Goal: Obtain resource: Obtain resource

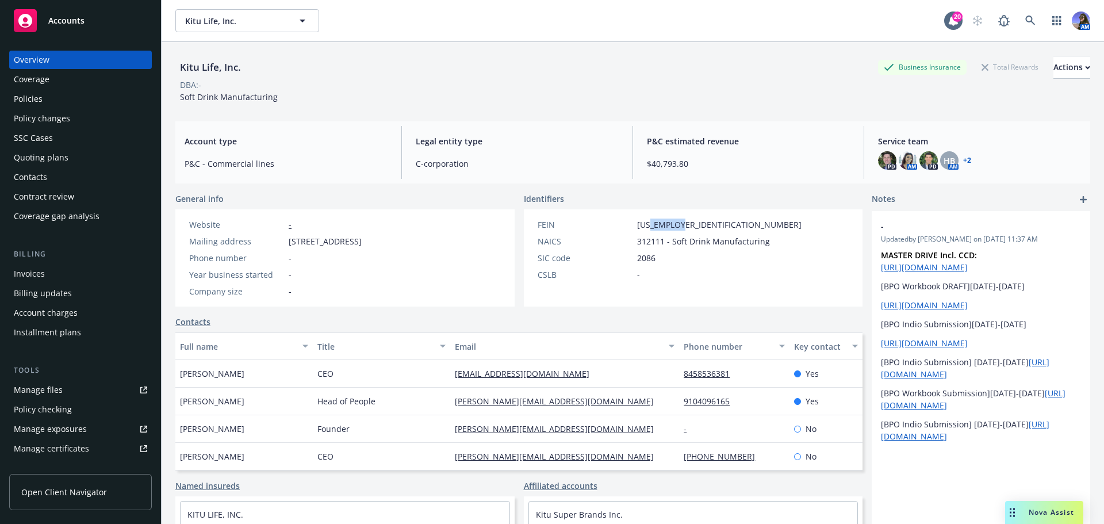
click at [44, 158] on div "Quoting plans" at bounding box center [41, 157] width 55 height 18
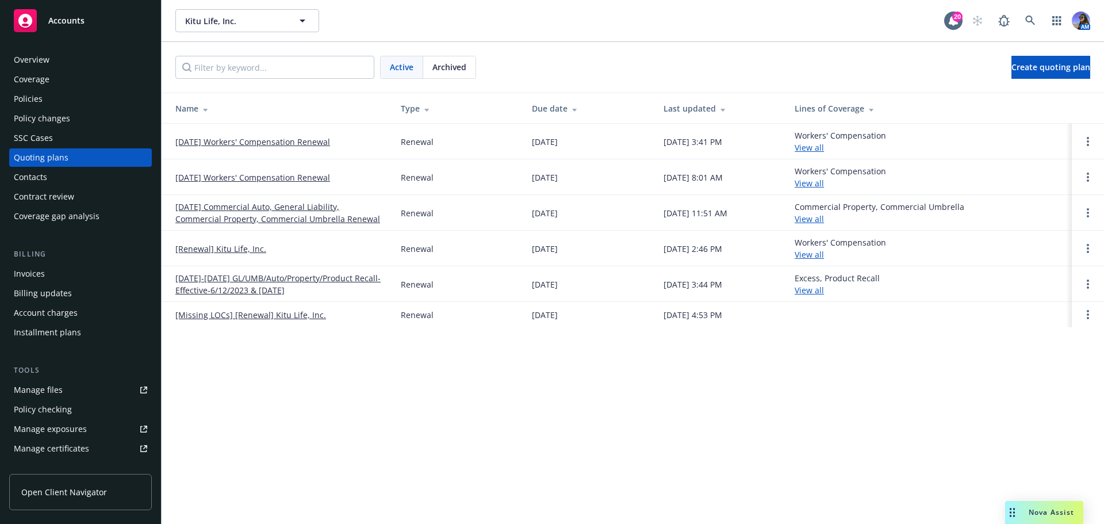
click at [252, 143] on link "10/01/25 Workers' Compensation Renewal" at bounding box center [252, 142] width 155 height 12
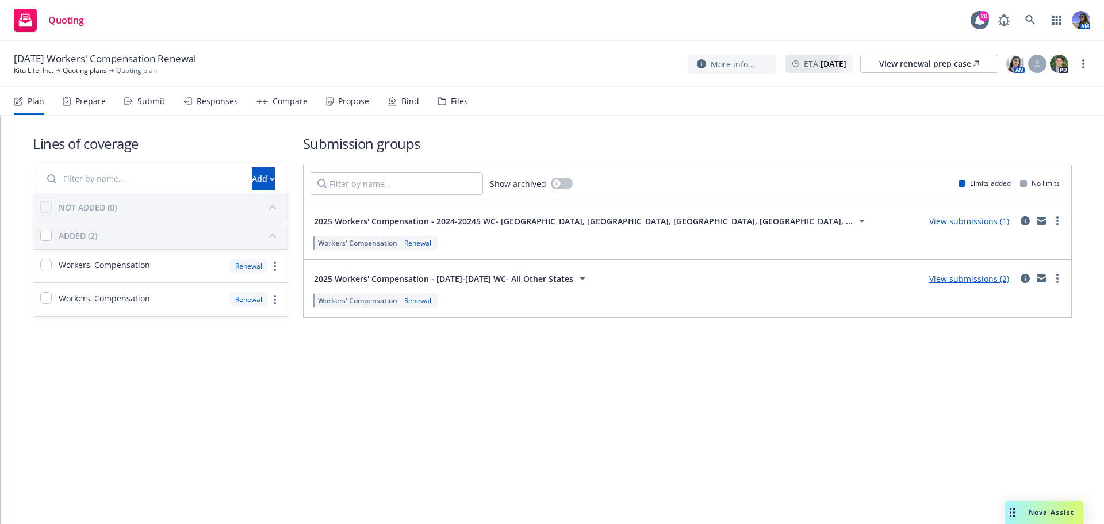
click at [442, 103] on icon at bounding box center [441, 101] width 7 height 7
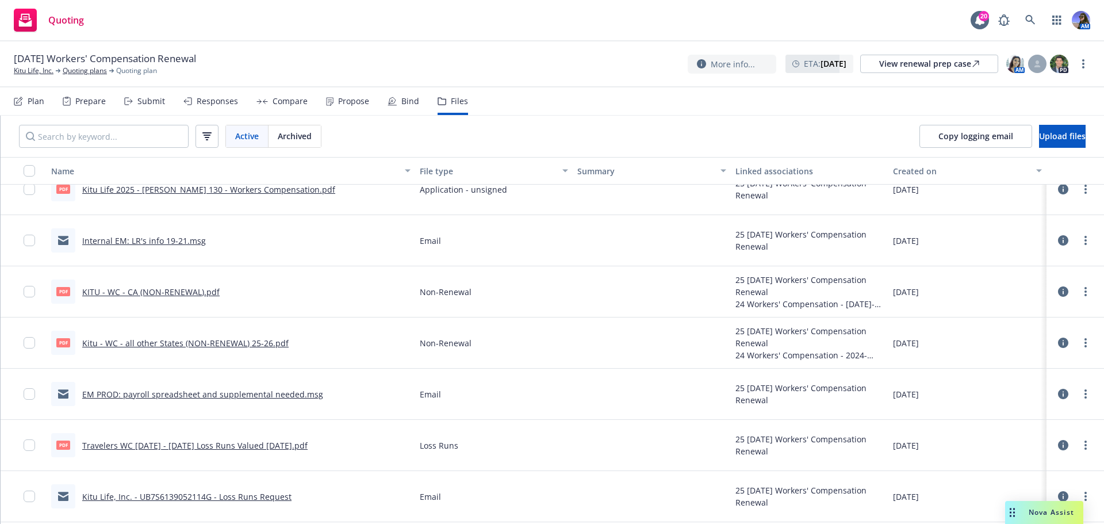
scroll to position [115, 0]
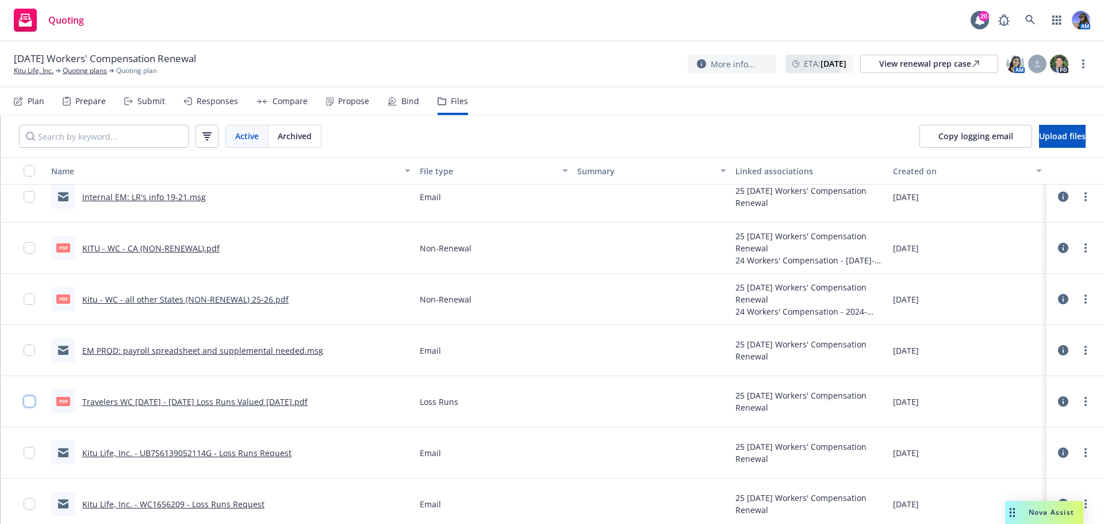
click at [30, 404] on input "checkbox" at bounding box center [29, 401] width 11 height 11
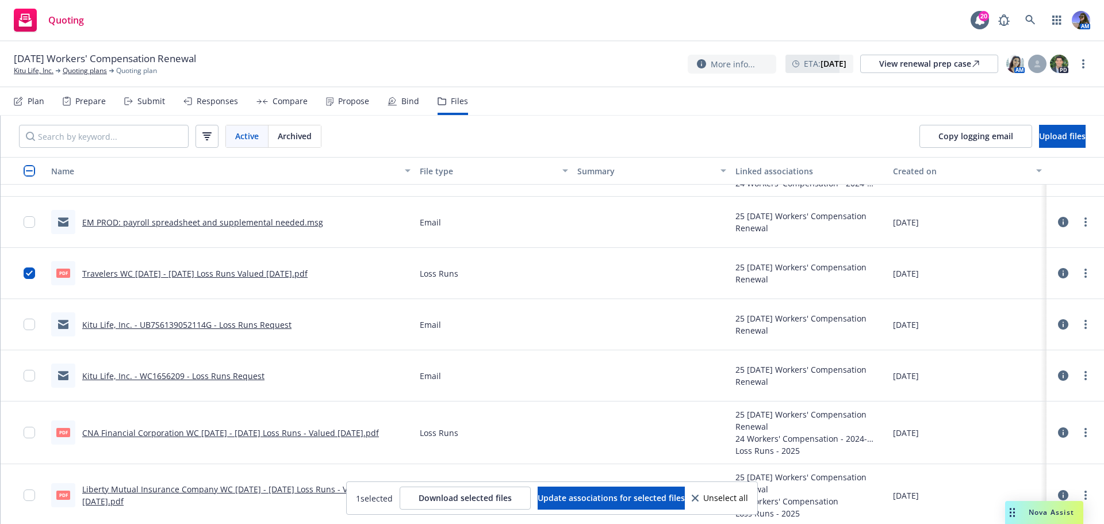
scroll to position [245, 0]
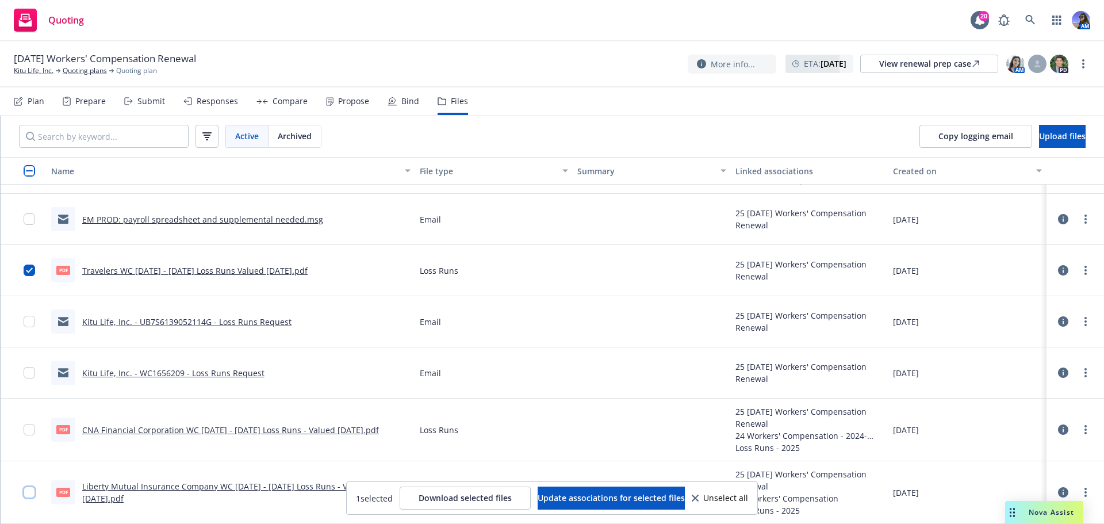
click at [32, 490] on input "checkbox" at bounding box center [29, 491] width 11 height 11
click at [29, 426] on input "checkbox" at bounding box center [29, 429] width 11 height 11
click at [420, 493] on span "Download selected files" at bounding box center [465, 497] width 93 height 11
click at [1028, 16] on icon at bounding box center [1030, 20] width 10 height 10
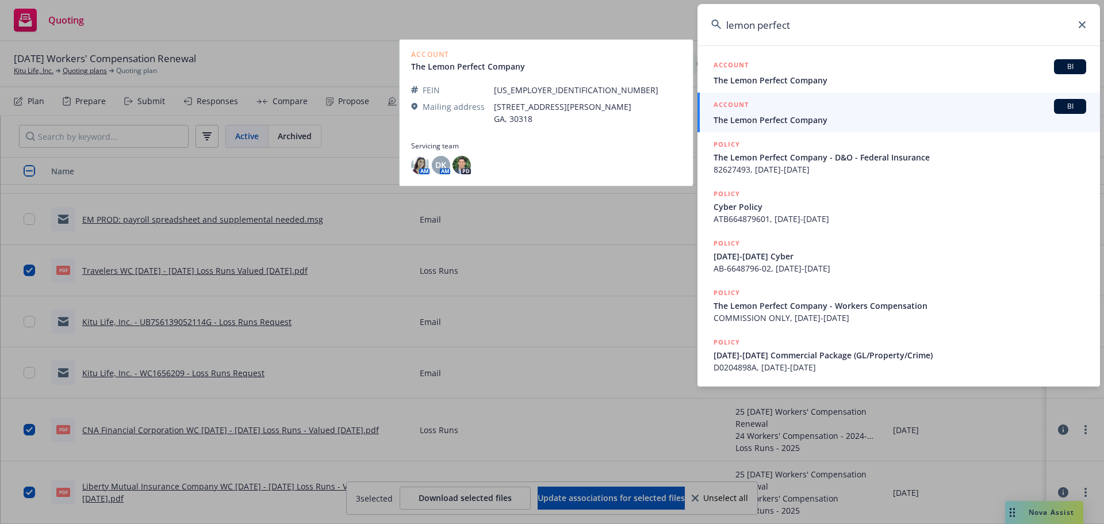
type input "lemon perfect"
click at [785, 111] on div "ACCOUNT BI" at bounding box center [899, 106] width 373 height 15
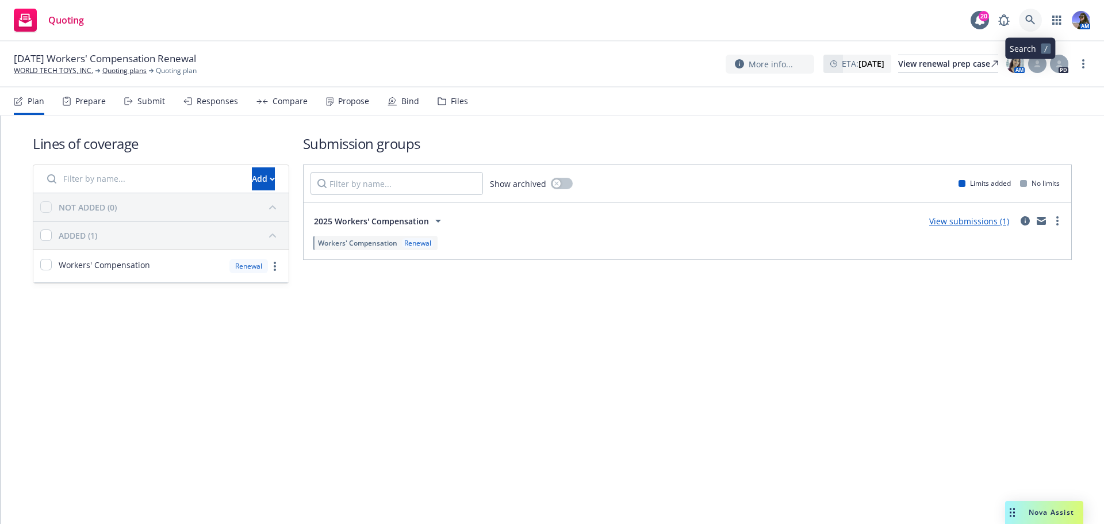
click at [1025, 24] on icon at bounding box center [1030, 20] width 10 height 10
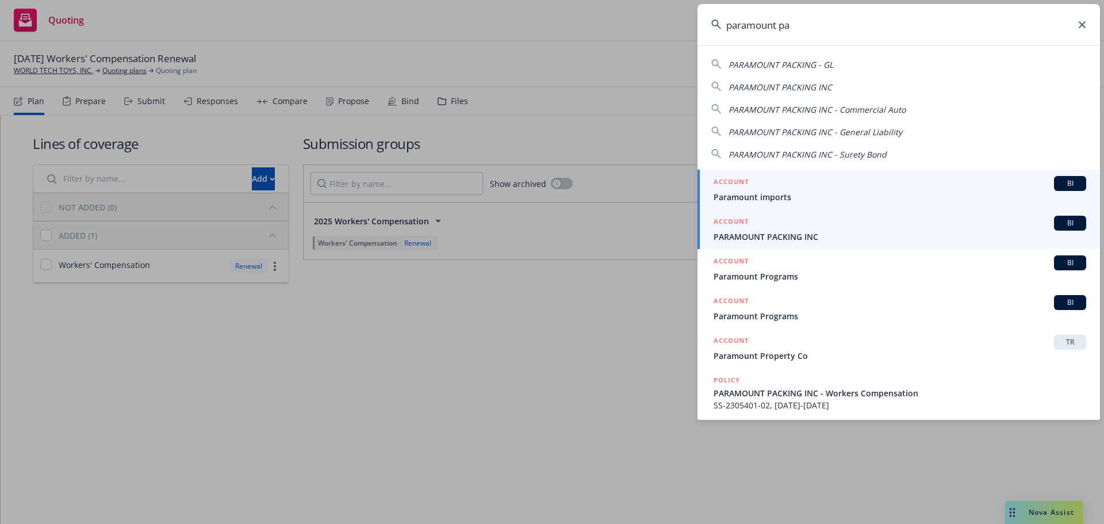
type input "paramount pa"
click at [750, 233] on span "PARAMOUNT PACKING INC" at bounding box center [899, 237] width 373 height 12
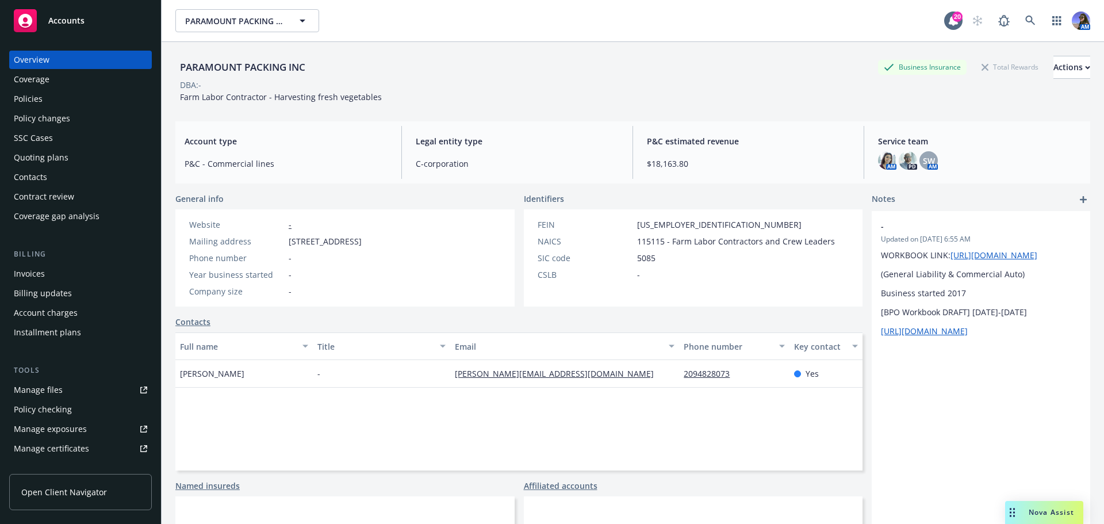
click at [51, 444] on div "Manage certificates" at bounding box center [51, 448] width 75 height 18
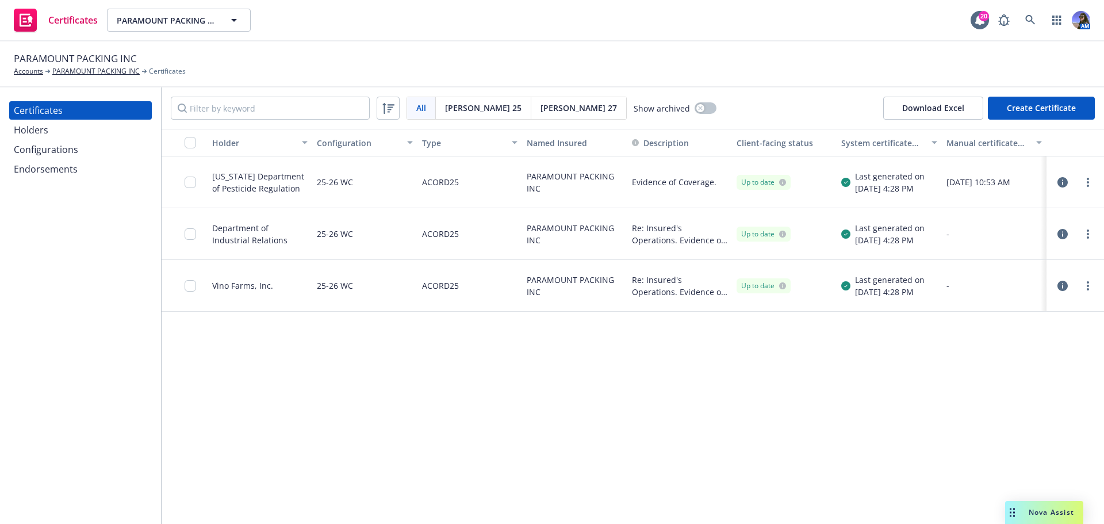
click at [1066, 233] on icon "button" at bounding box center [1062, 234] width 10 height 10
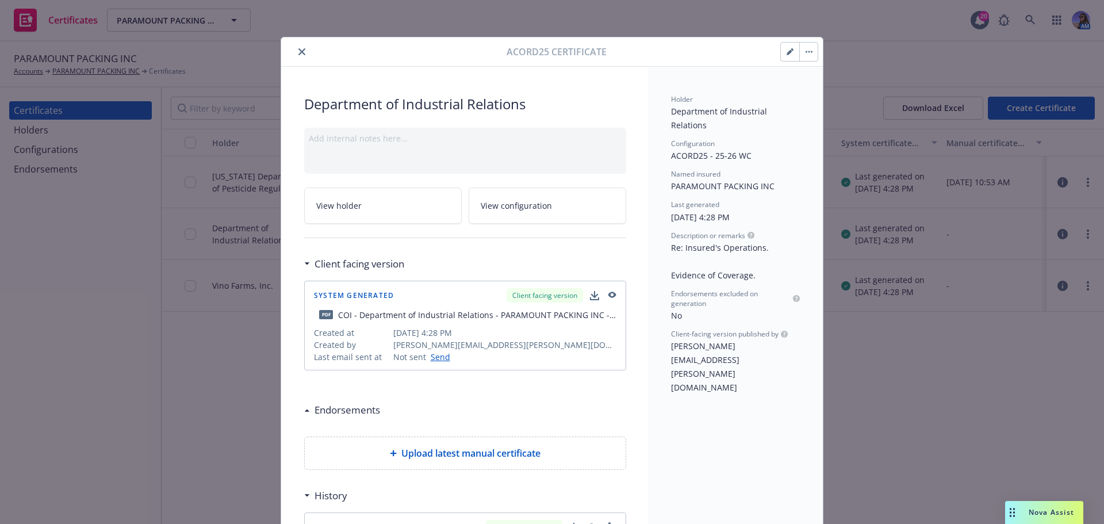
click at [610, 299] on icon "button" at bounding box center [611, 295] width 10 height 8
click at [298, 51] on icon "close" at bounding box center [301, 51] width 7 height 7
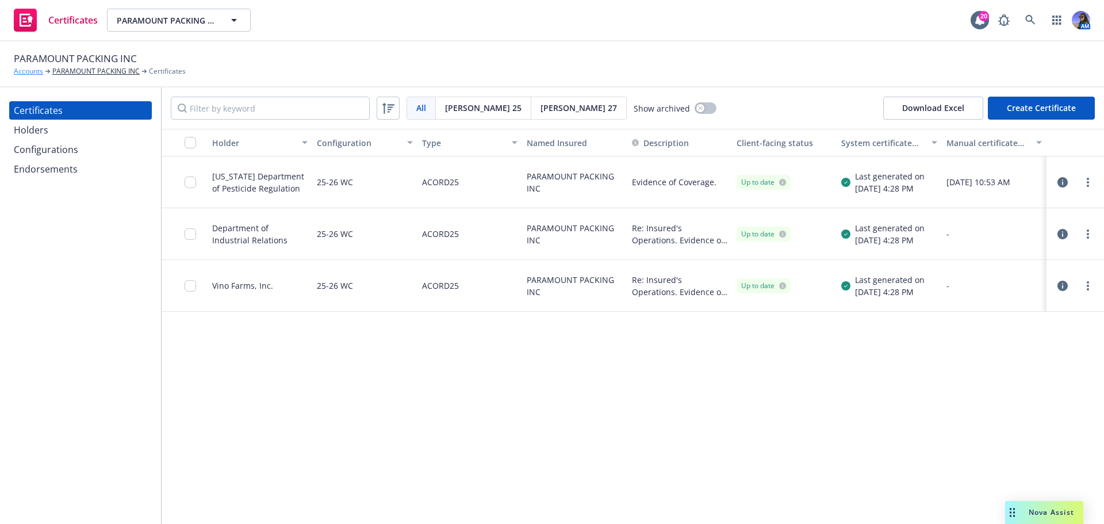
click at [27, 71] on link "Accounts" at bounding box center [28, 71] width 29 height 10
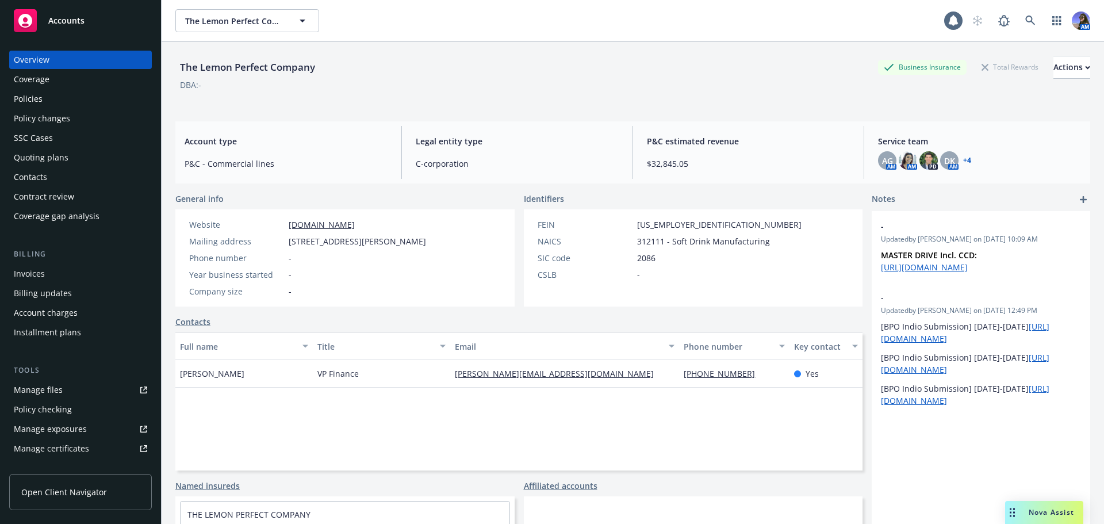
click at [57, 149] on div "Quoting plans" at bounding box center [41, 157] width 55 height 18
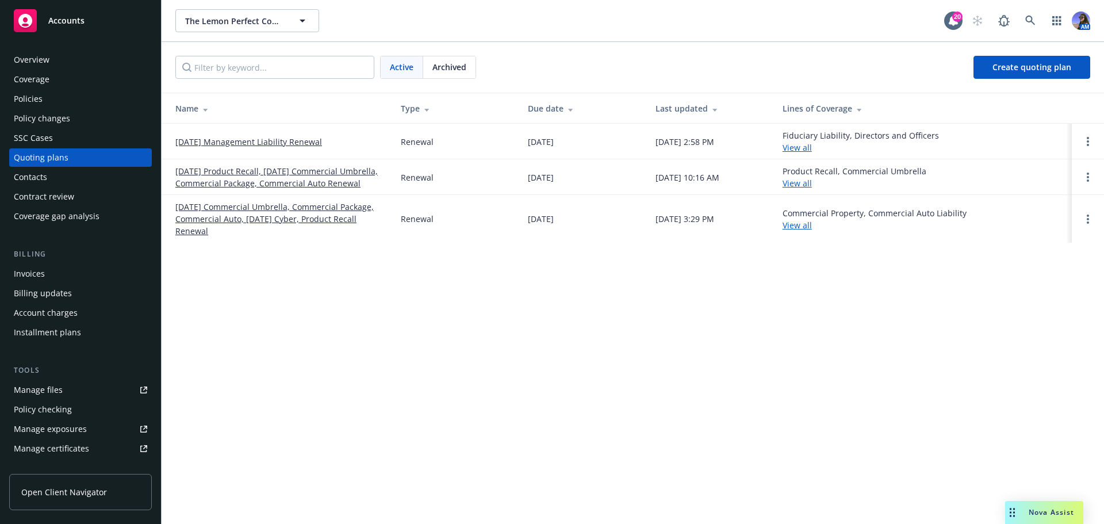
click at [233, 137] on link "[DATE] Management Liability Renewal" at bounding box center [248, 142] width 147 height 12
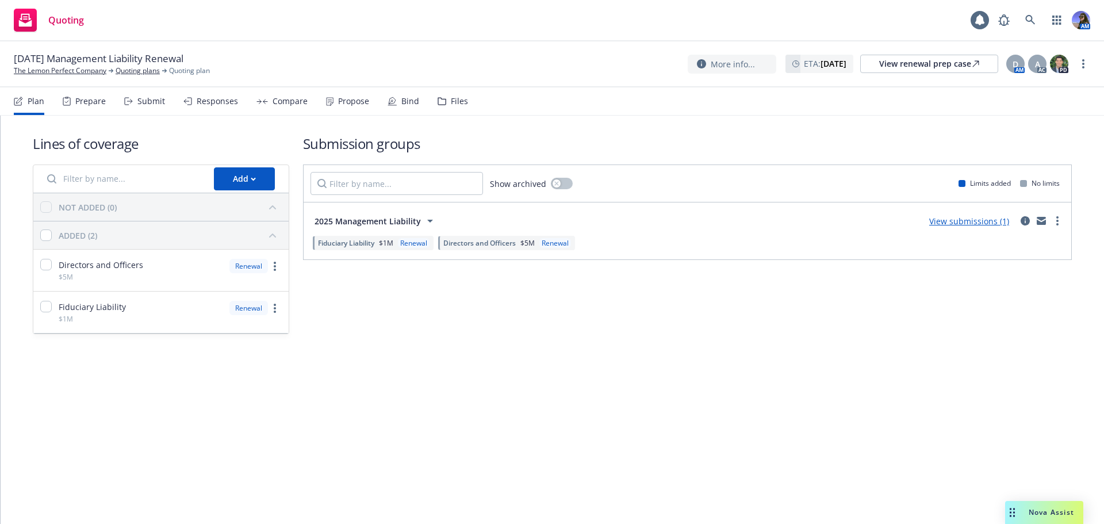
click at [440, 106] on div "Files" at bounding box center [453, 101] width 30 height 28
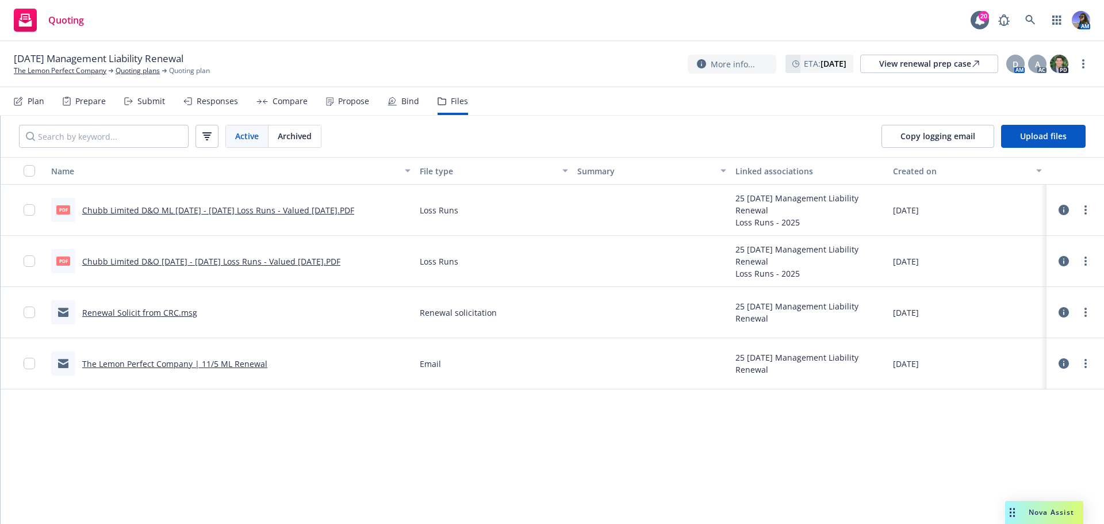
click at [26, 98] on div "Plan" at bounding box center [29, 101] width 30 height 28
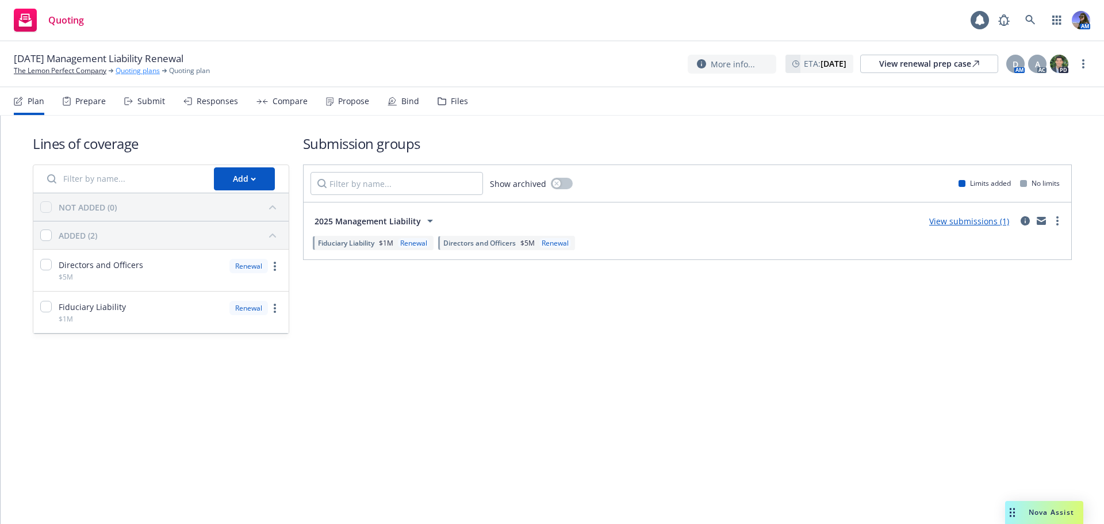
click at [146, 71] on link "Quoting plans" at bounding box center [138, 71] width 44 height 10
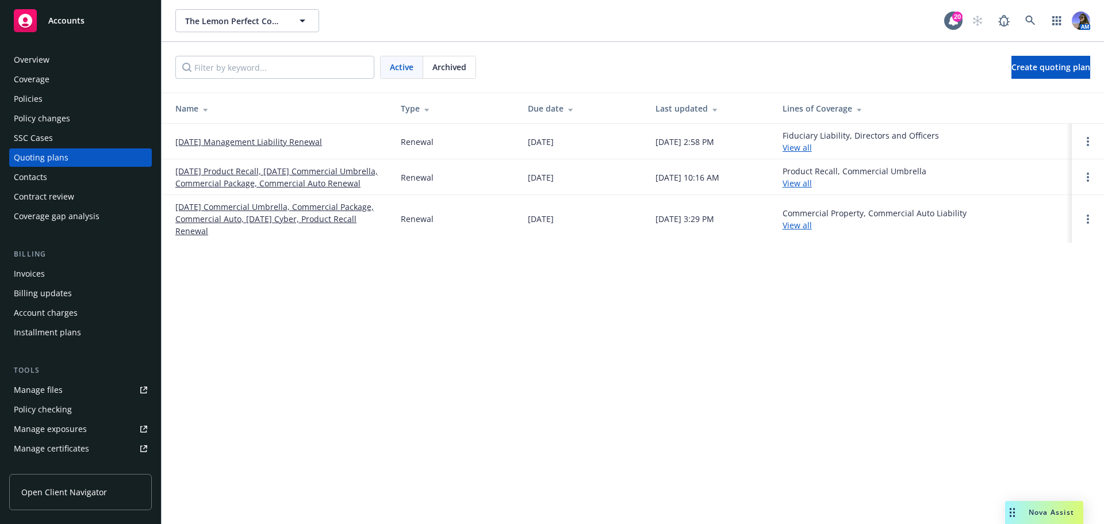
click at [290, 181] on link "[DATE] Product Recall, [DATE] Commercial Umbrella, Commercial Package, Commerci…" at bounding box center [278, 177] width 207 height 24
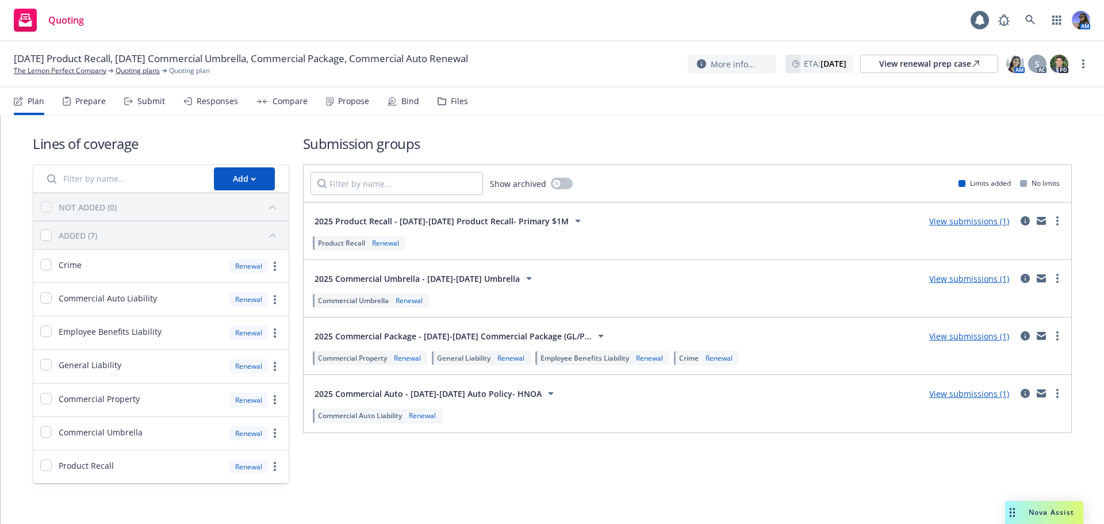
click at [454, 107] on div "Files" at bounding box center [453, 101] width 30 height 28
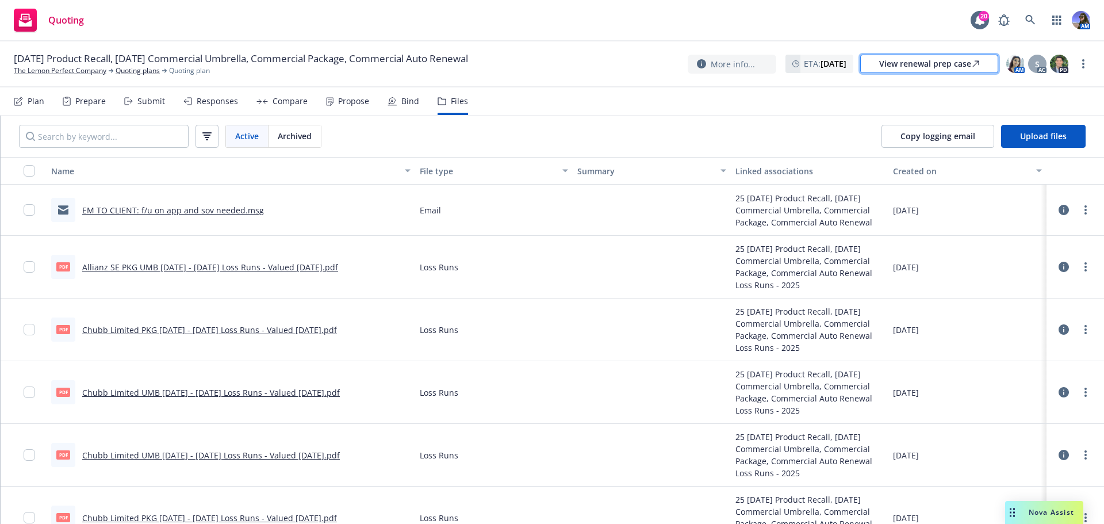
click at [923, 70] on div "View renewal prep case" at bounding box center [929, 63] width 100 height 17
click at [64, 68] on link "The Lemon Perfect Company" at bounding box center [60, 71] width 93 height 10
click at [139, 71] on link "Quoting plans" at bounding box center [138, 71] width 44 height 10
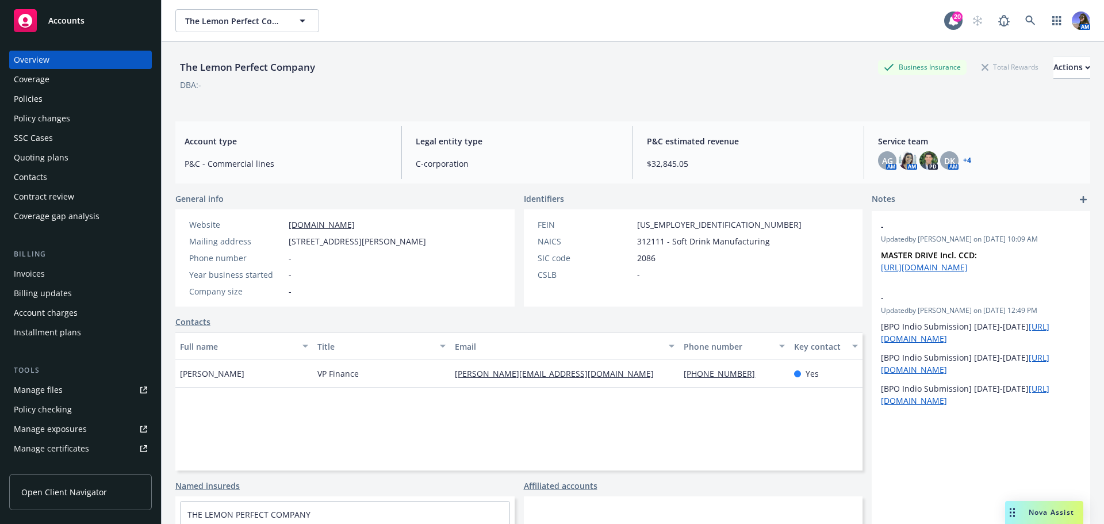
click at [39, 102] on div "Policies" at bounding box center [28, 99] width 29 height 18
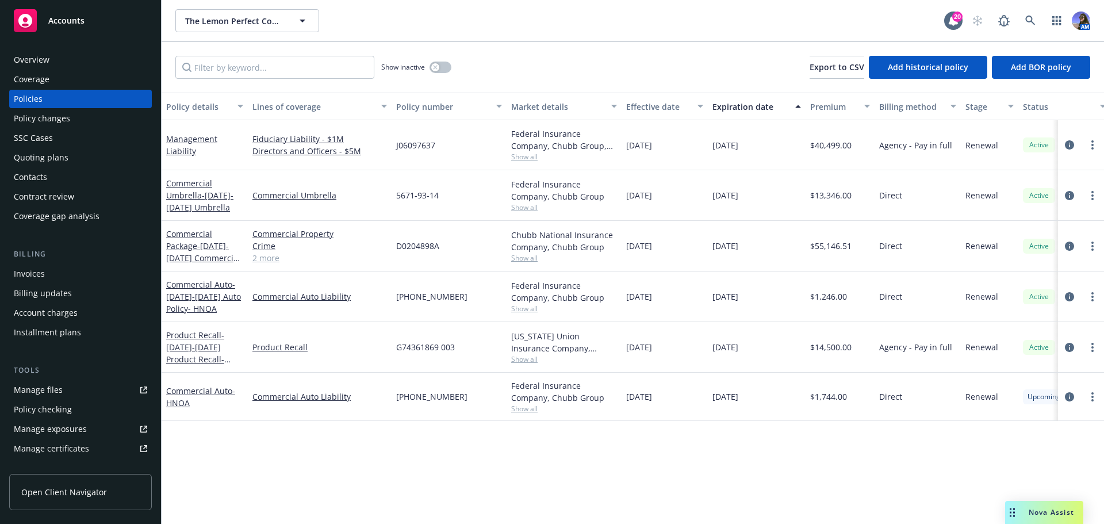
click at [534, 356] on span "Show all" at bounding box center [564, 359] width 106 height 10
click at [32, 56] on div "Overview" at bounding box center [32, 60] width 36 height 18
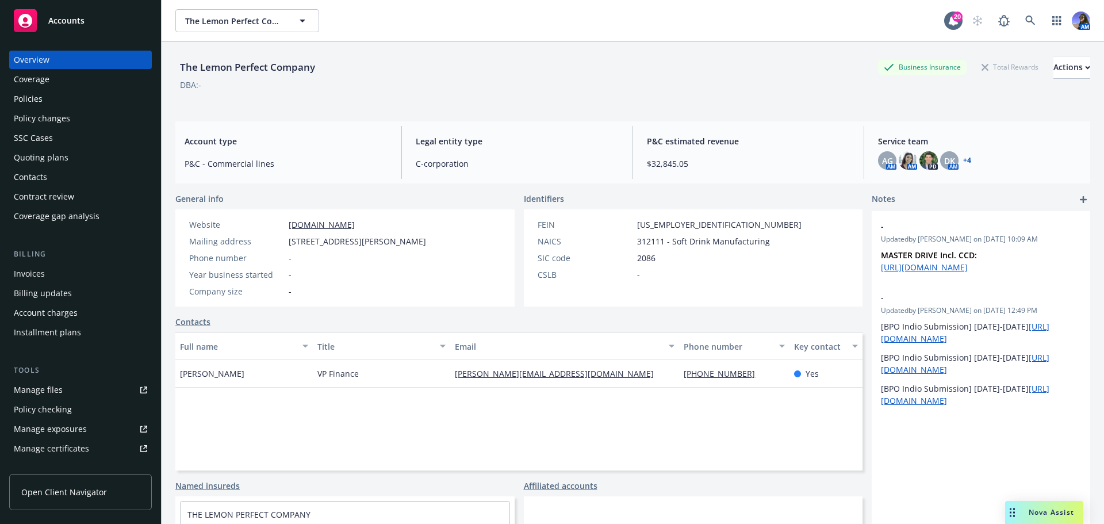
click at [31, 95] on div "Policies" at bounding box center [28, 99] width 29 height 18
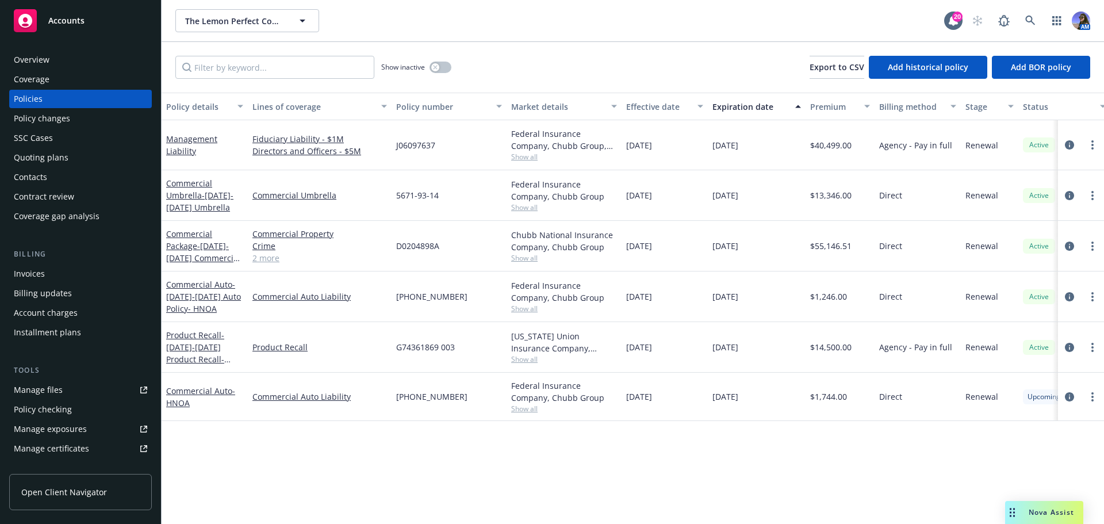
click at [80, 67] on div "Overview" at bounding box center [80, 60] width 133 height 18
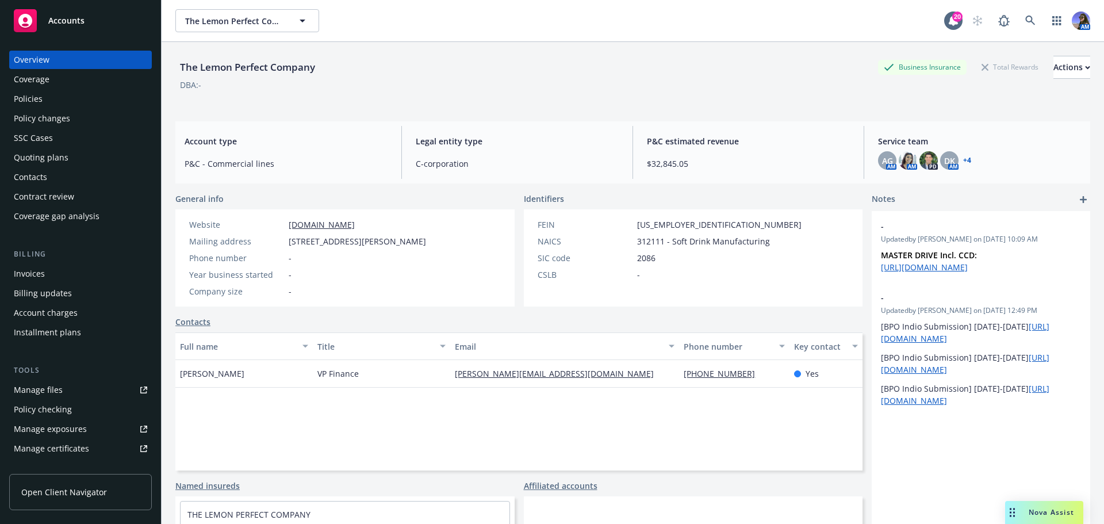
click at [312, 224] on link "lemonperfect.com" at bounding box center [322, 224] width 66 height 11
click at [31, 94] on div "Policies" at bounding box center [28, 99] width 29 height 18
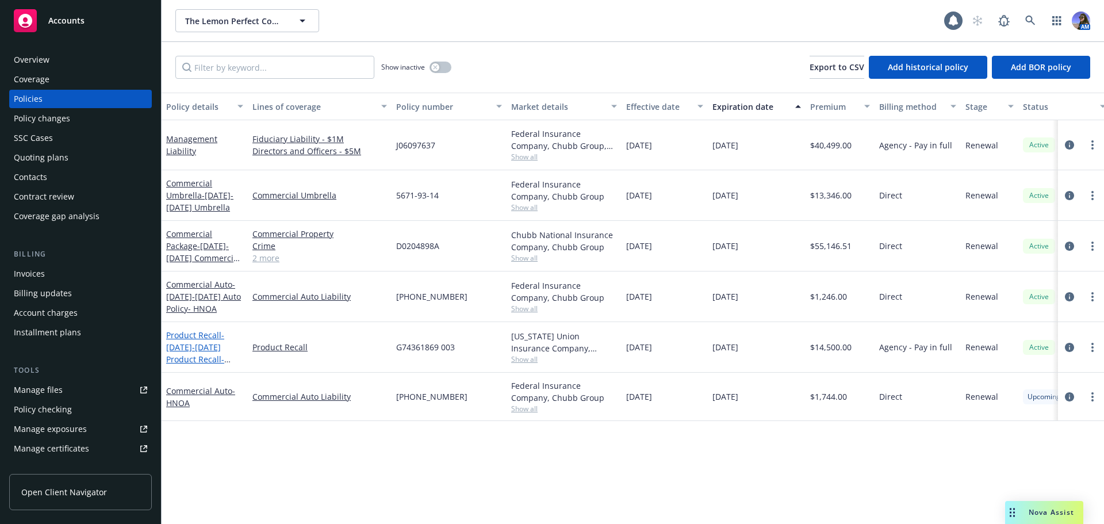
click at [180, 350] on span "- 2024-2025 Product Recall- Primary $1M" at bounding box center [198, 352] width 64 height 47
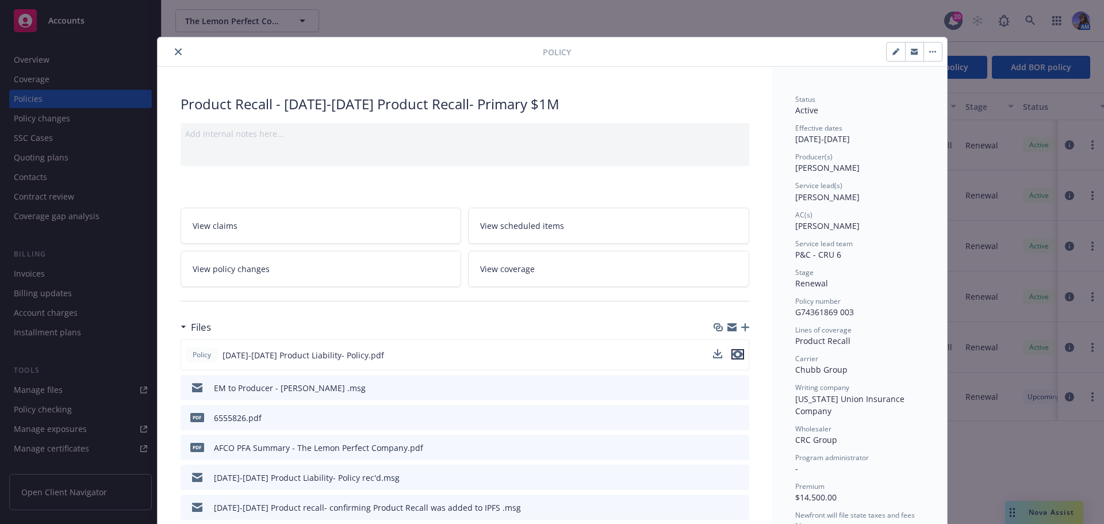
click at [738, 356] on icon "preview file" at bounding box center [737, 354] width 10 height 8
click at [175, 53] on icon "close" at bounding box center [178, 51] width 7 height 7
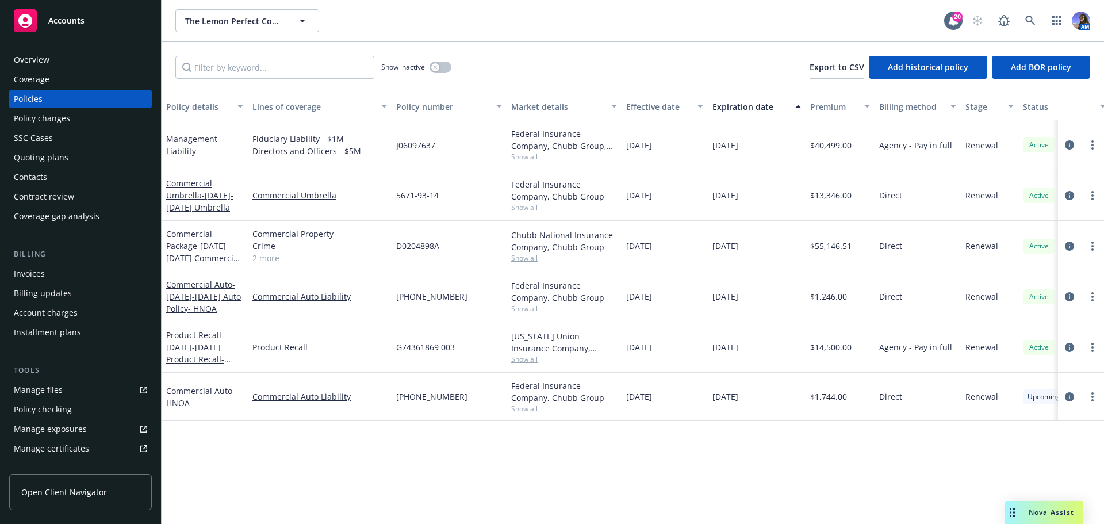
click at [529, 358] on span "Show all" at bounding box center [564, 359] width 106 height 10
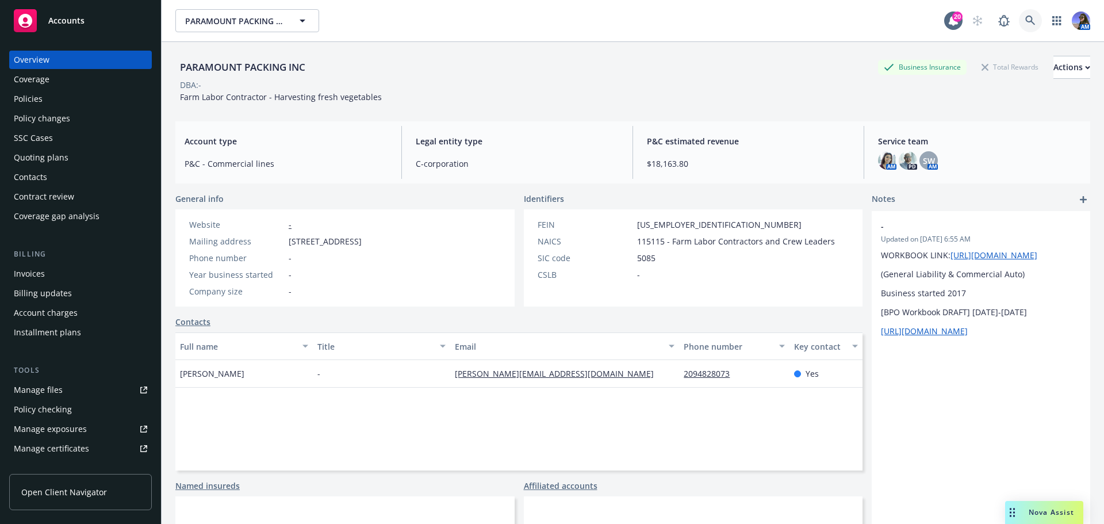
click at [1025, 22] on icon at bounding box center [1030, 21] width 10 height 10
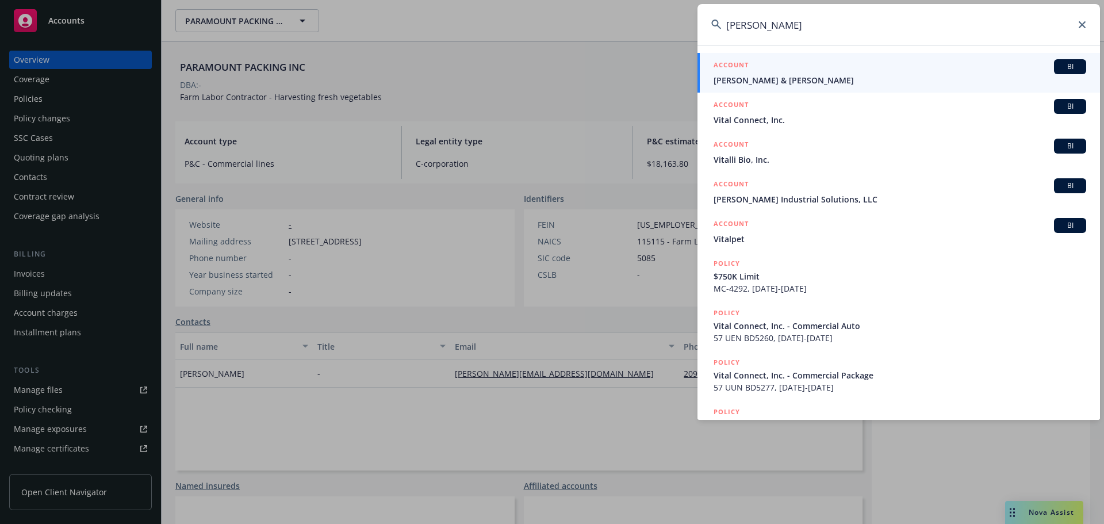
drag, startPoint x: 777, startPoint y: 28, endPoint x: 630, endPoint y: 29, distance: 146.6
click at [630, 29] on div "[PERSON_NAME] ACCOUNT BI [PERSON_NAME] & [PERSON_NAME] ACCOUNT BI Vital Connect…" at bounding box center [552, 262] width 1104 height 524
type input "[PERSON_NAME]"
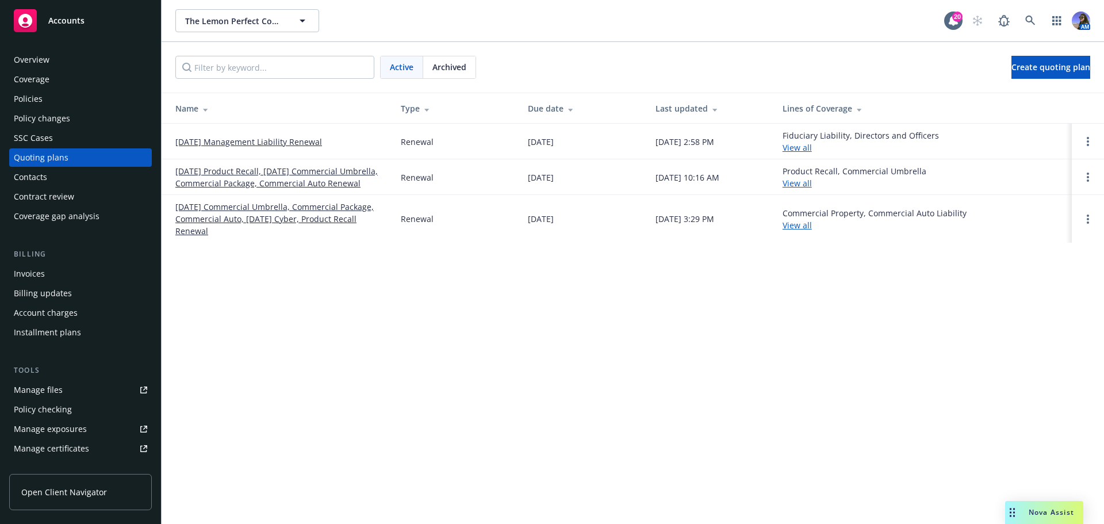
click at [446, 73] on div "Archived" at bounding box center [449, 67] width 52 height 22
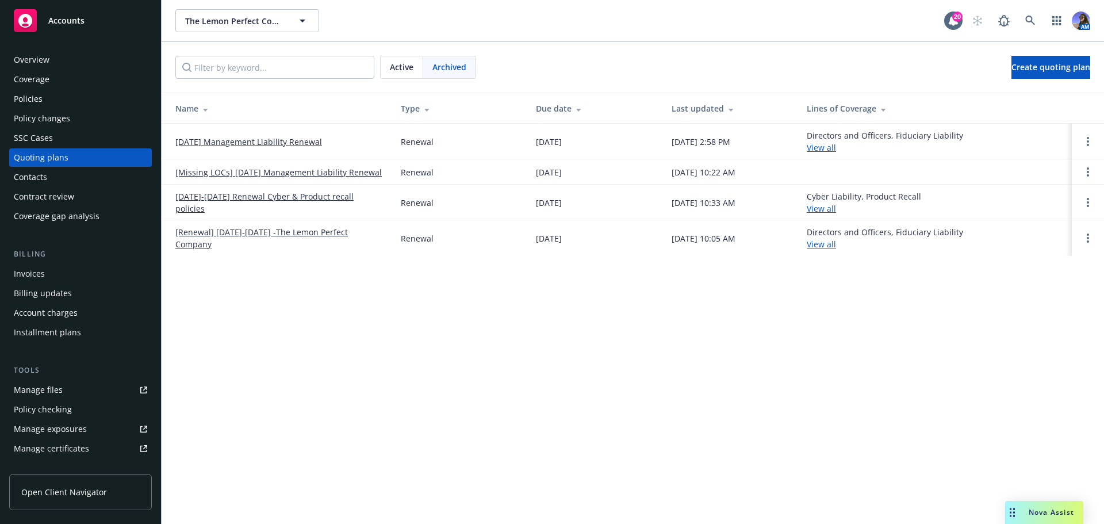
click at [317, 213] on link "[DATE]-[DATE] Renewal Cyber & Product recall policies" at bounding box center [278, 202] width 207 height 24
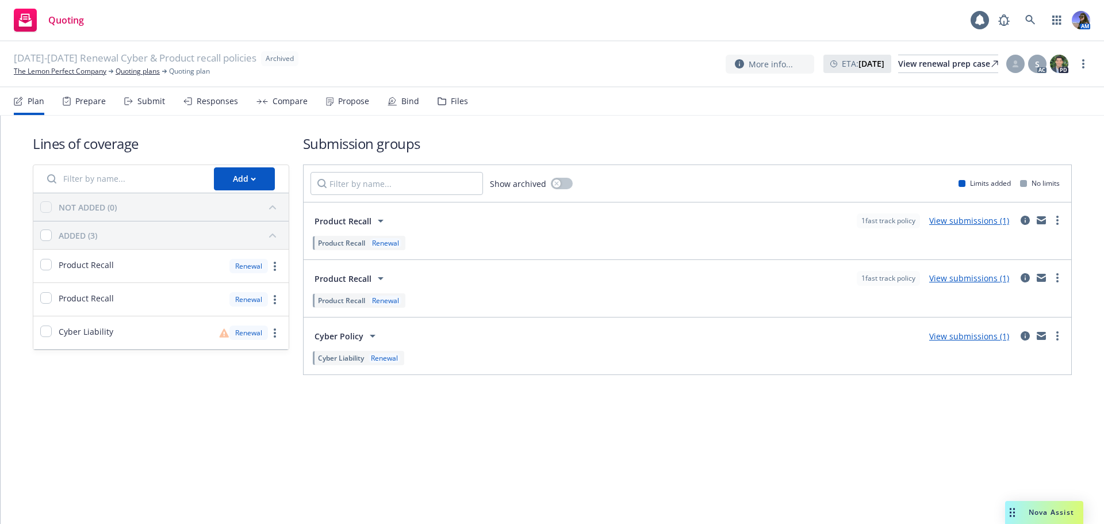
click at [454, 102] on div "Files" at bounding box center [459, 101] width 17 height 9
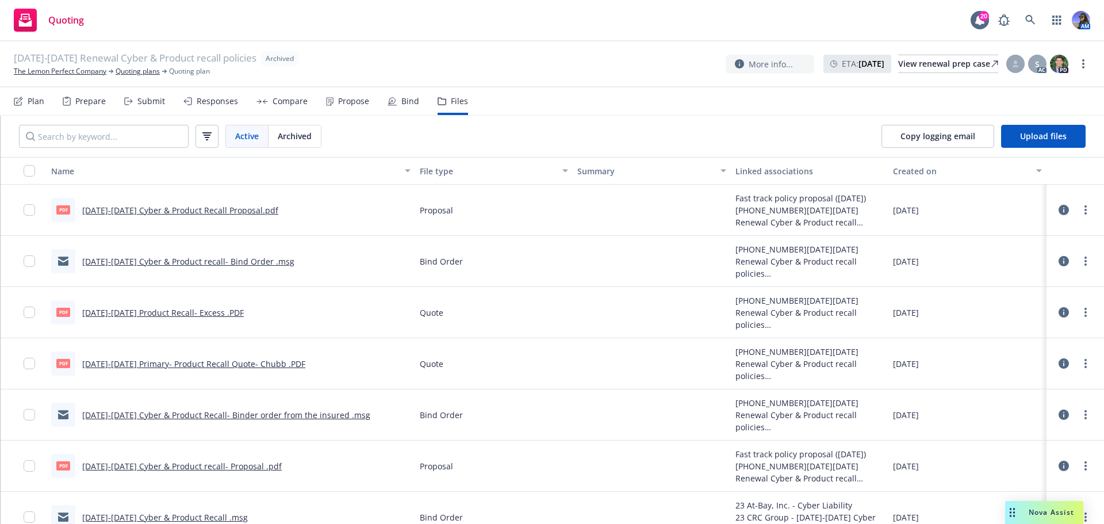
click at [155, 314] on link "[DATE]-[DATE] Product Recall- Excess .PDF" at bounding box center [163, 312] width 162 height 11
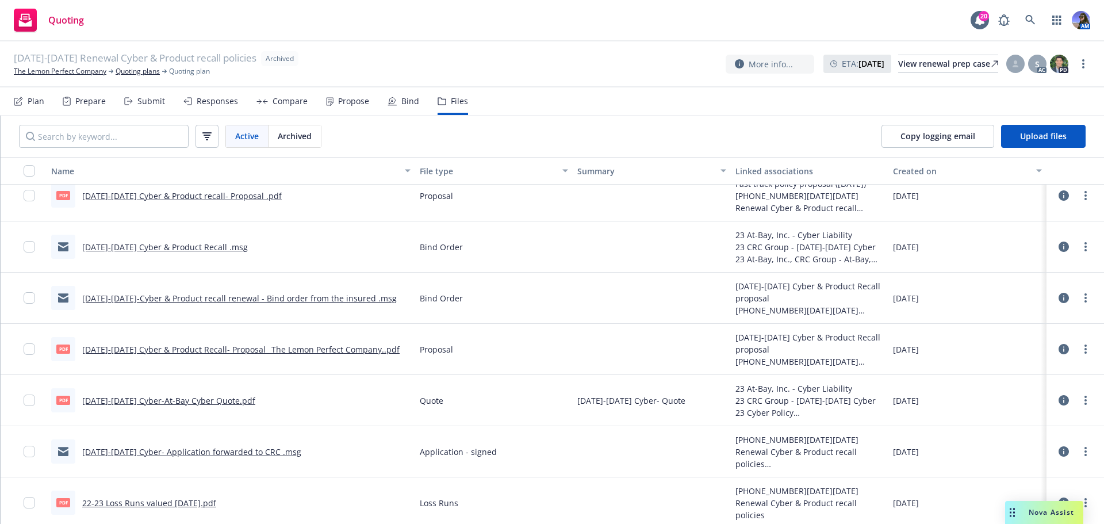
scroll to position [273, 0]
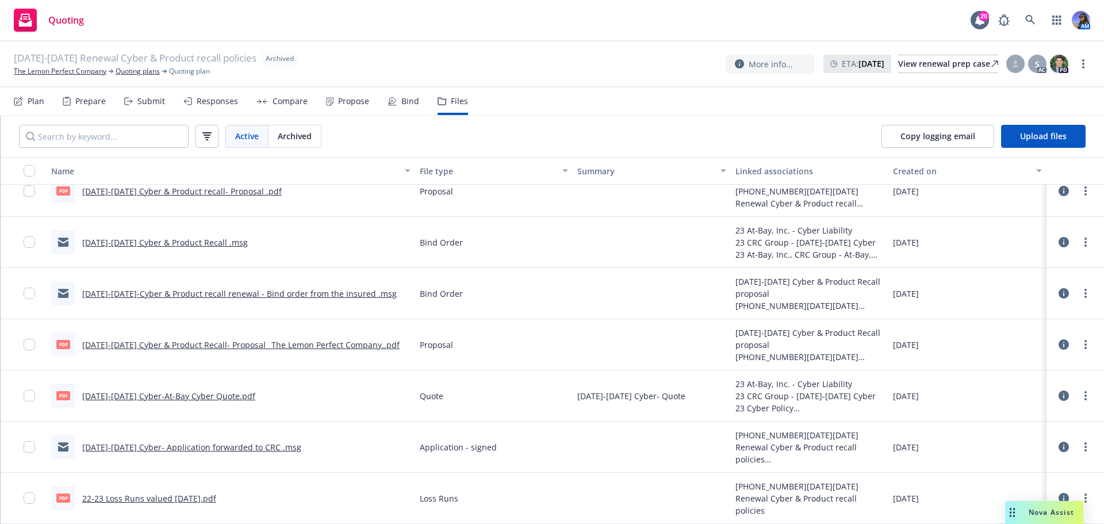
click at [157, 498] on link "22-23 Loss Runs valued [DATE].pdf" at bounding box center [149, 498] width 134 height 11
click at [245, 347] on link "[DATE]-[DATE] Cyber & Product Recall- Proposal_ The Lemon Perfect Company..pdf" at bounding box center [240, 344] width 317 height 11
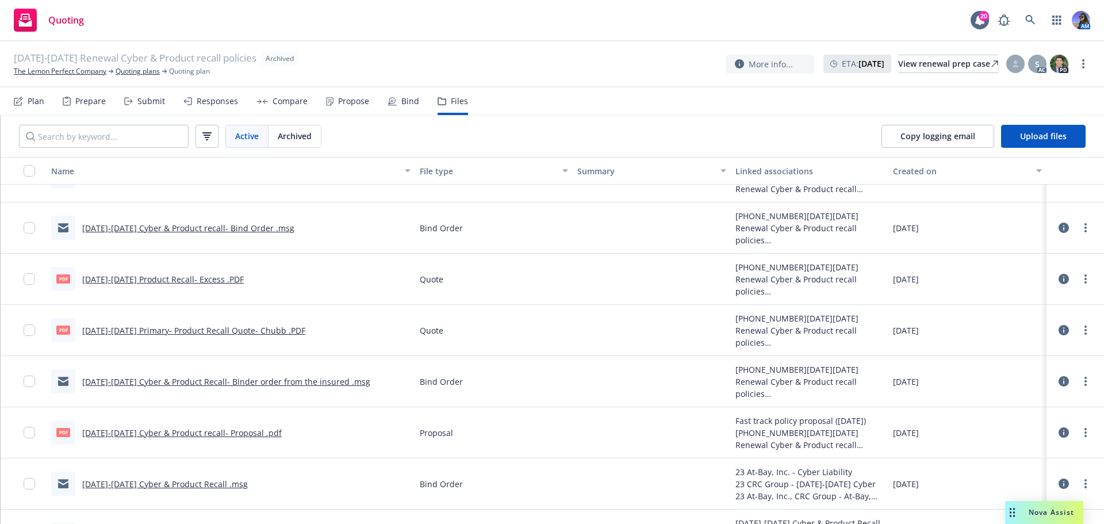
scroll to position [0, 0]
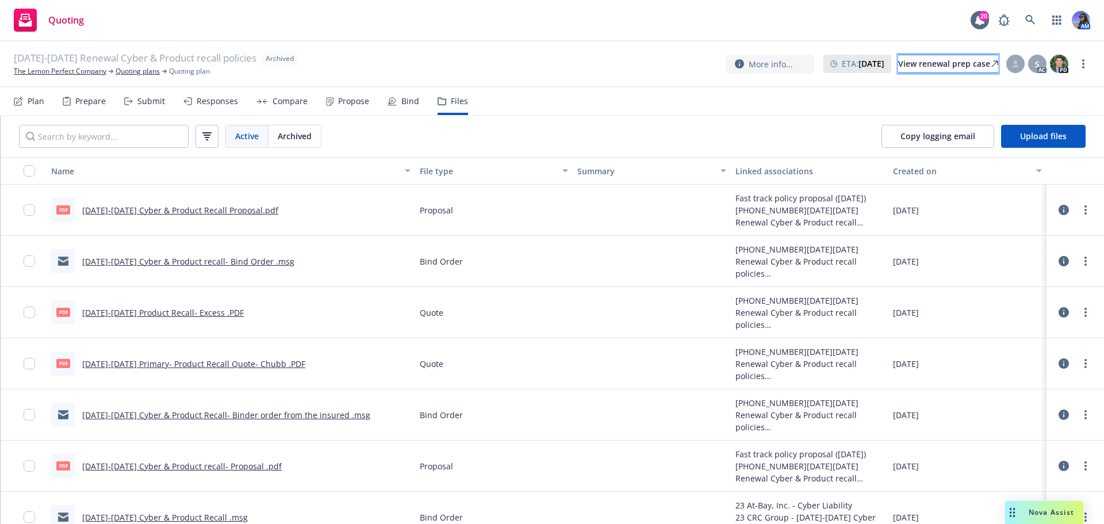
click at [924, 67] on div "View renewal prep case" at bounding box center [948, 63] width 100 height 17
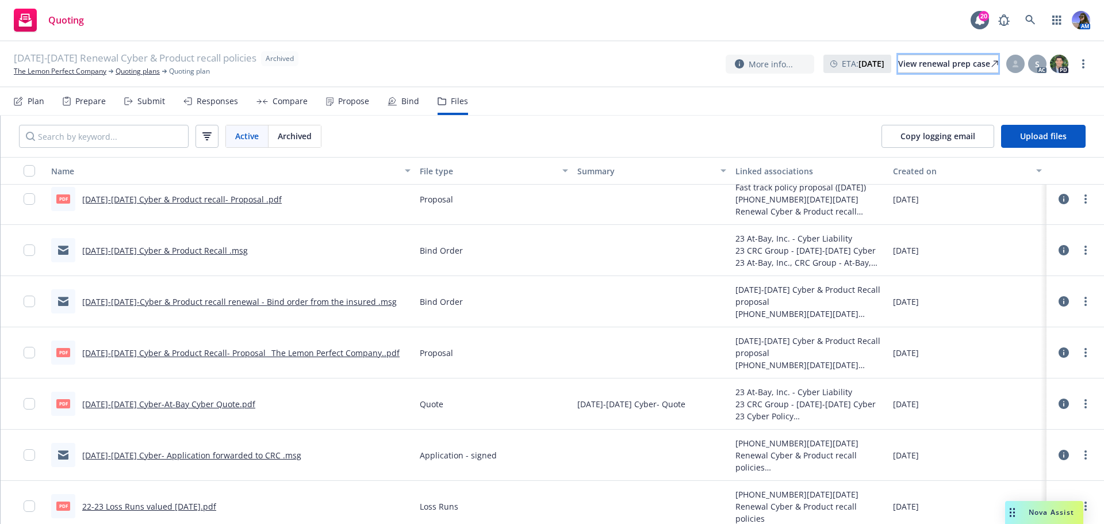
scroll to position [273, 0]
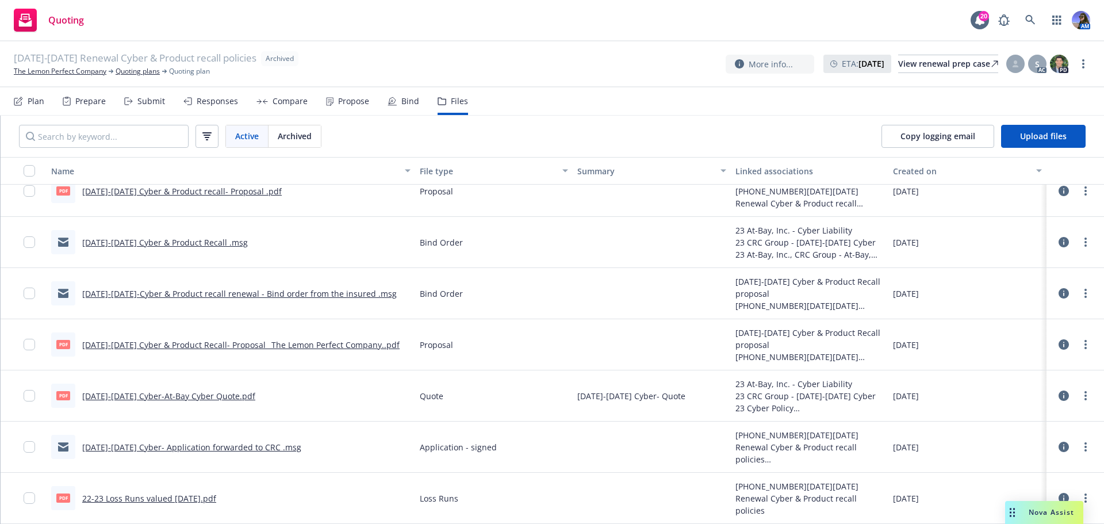
click at [169, 443] on link "2023-2024 Cyber- Application forwarded to CRC .msg" at bounding box center [191, 447] width 219 height 11
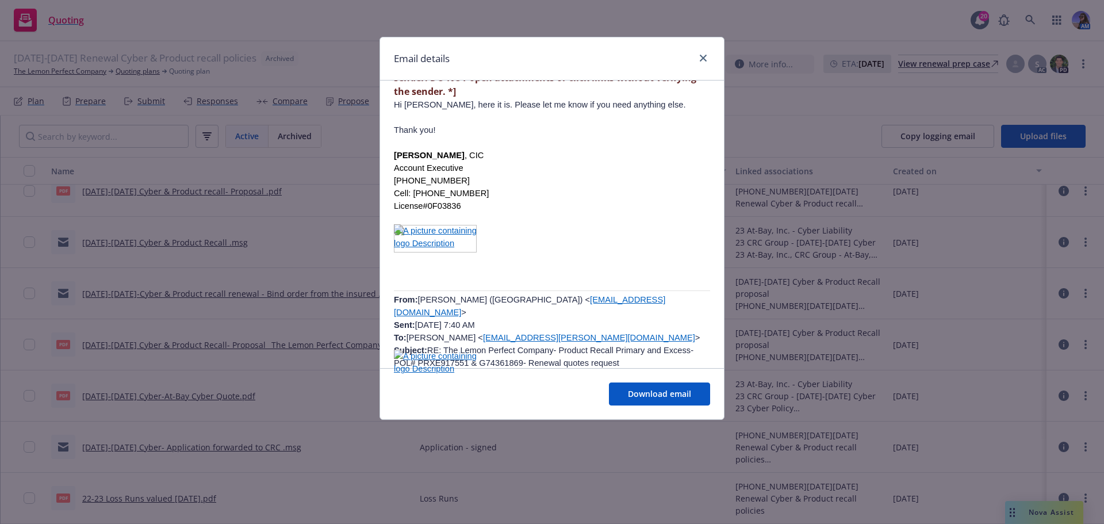
scroll to position [1552, 0]
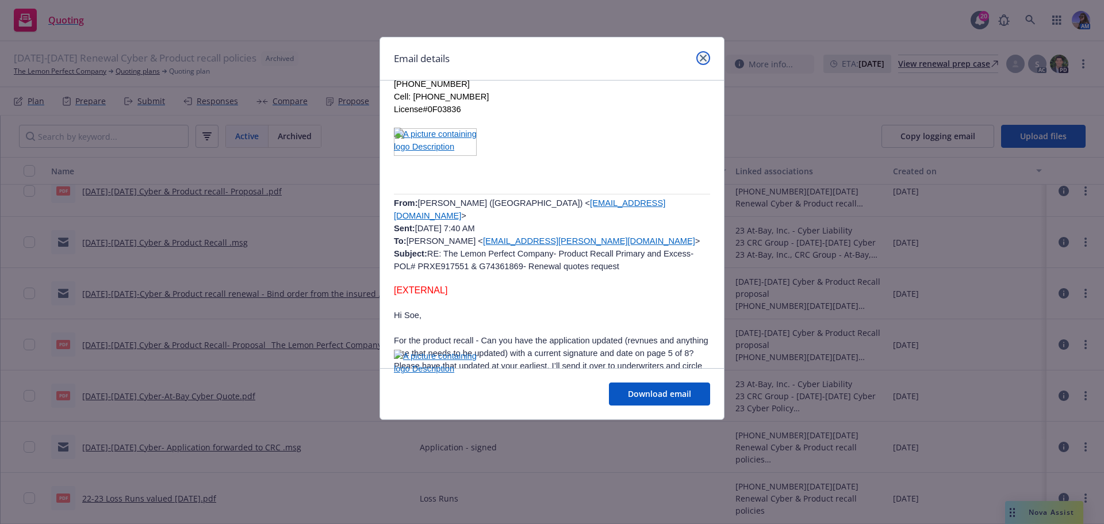
click at [700, 61] on icon "close" at bounding box center [703, 58] width 7 height 7
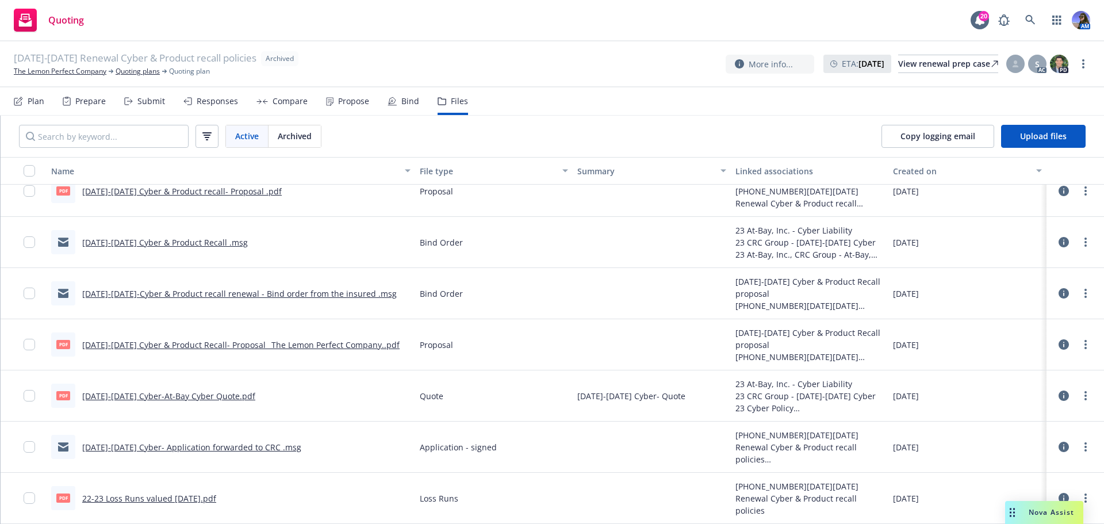
click at [71, 66] on span "2023-2024 Renewal Cyber & Product recall policies" at bounding box center [135, 58] width 243 height 15
click at [69, 65] on span "2023-2024 Renewal Cyber & Product recall policies" at bounding box center [135, 58] width 243 height 15
click at [36, 73] on link "The Lemon Perfect Company" at bounding box center [60, 71] width 93 height 10
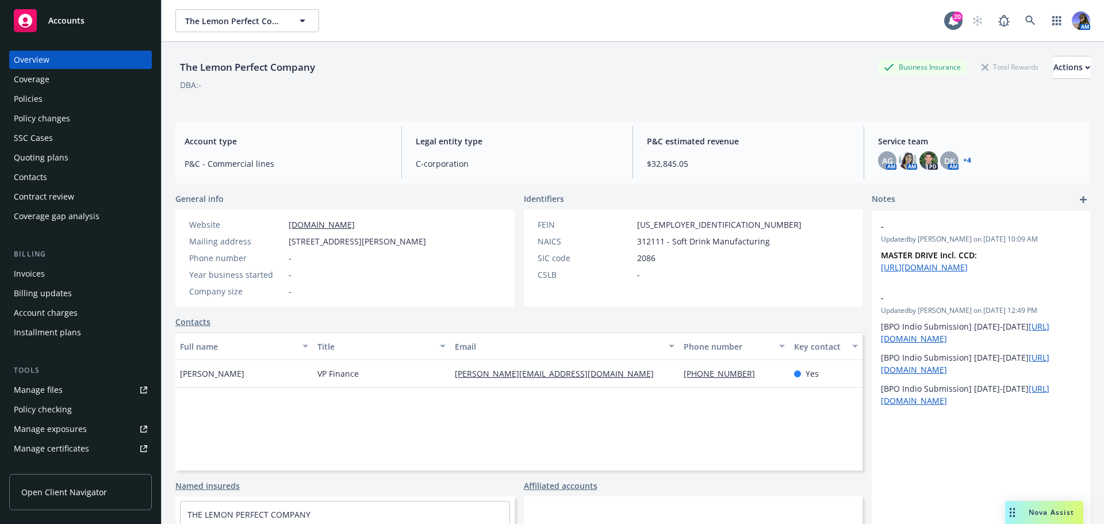
click at [34, 94] on div "Policies" at bounding box center [28, 99] width 29 height 18
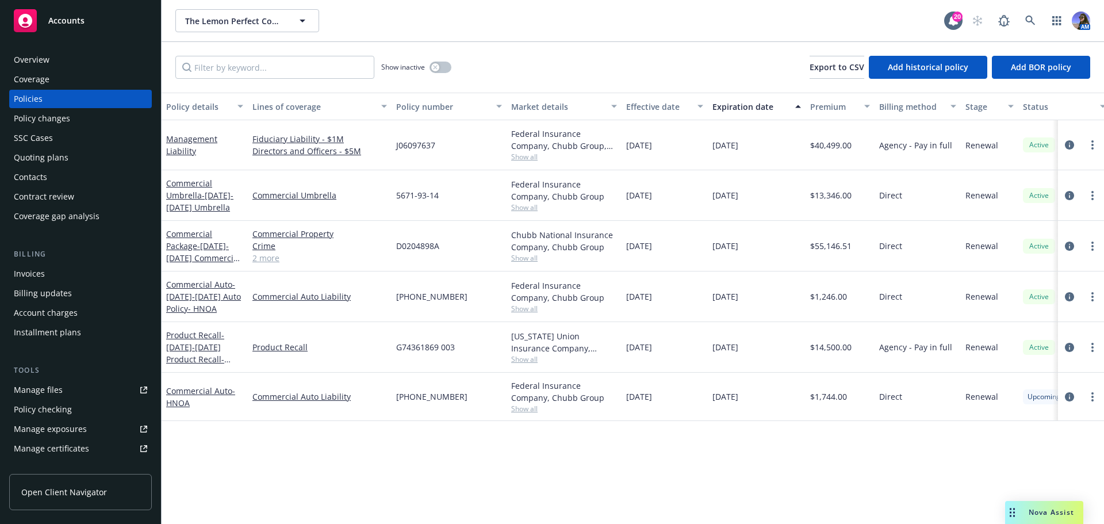
click at [515, 360] on span "Show all" at bounding box center [564, 359] width 106 height 10
click at [216, 354] on span "- 2024-2025 Product Recall- Primary $1M" at bounding box center [198, 352] width 64 height 47
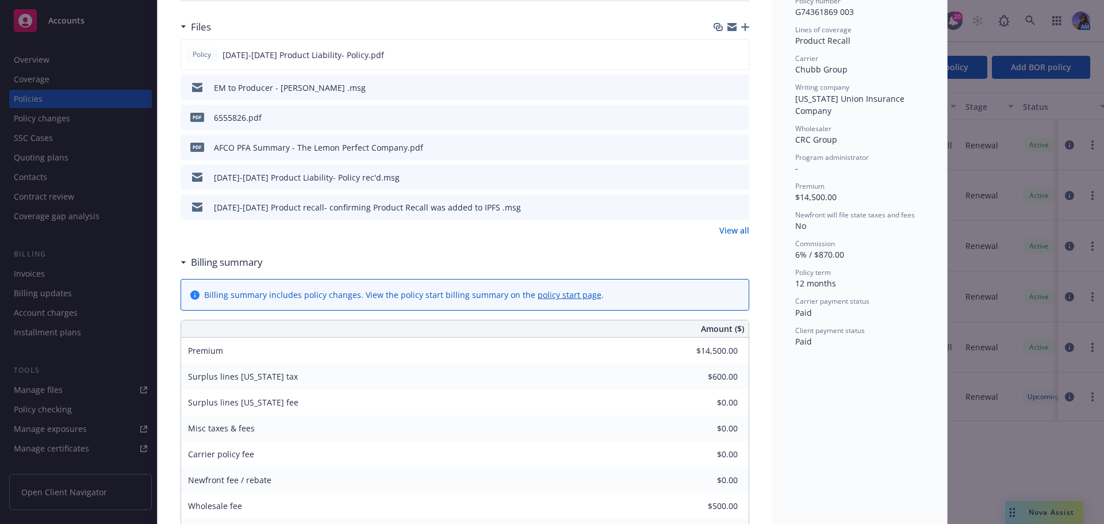
scroll to position [230, 0]
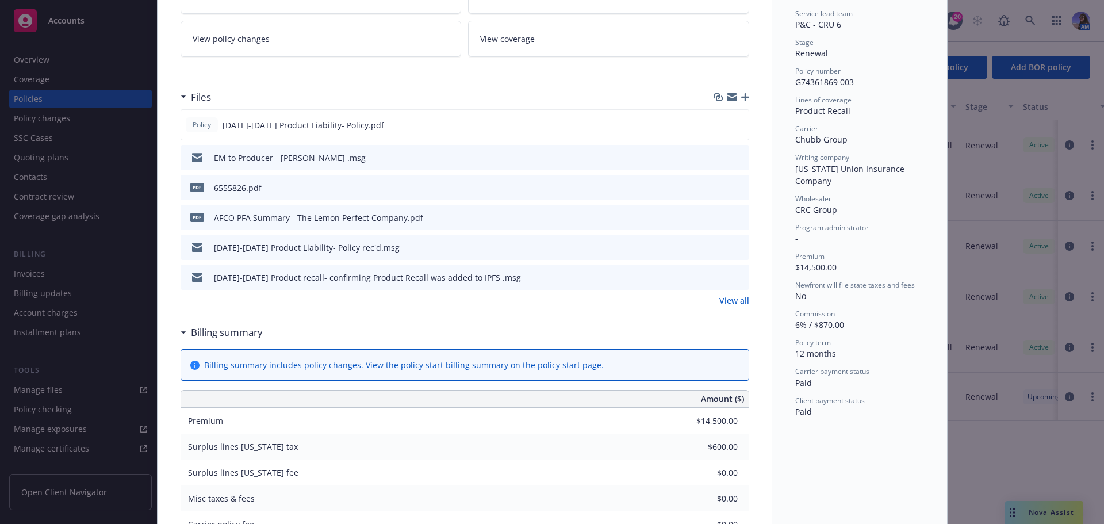
click at [734, 303] on link "View all" at bounding box center [734, 300] width 30 height 12
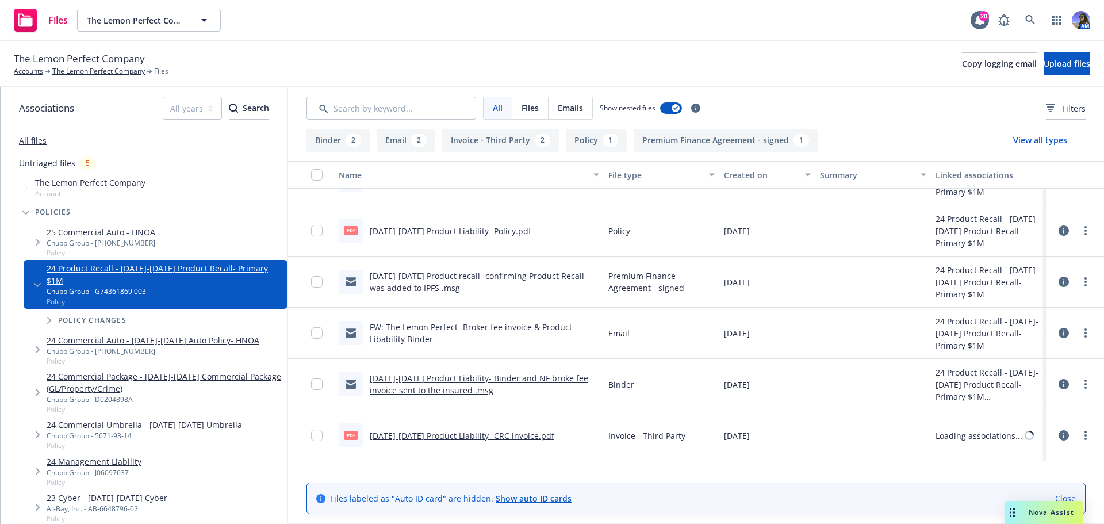
scroll to position [222, 0]
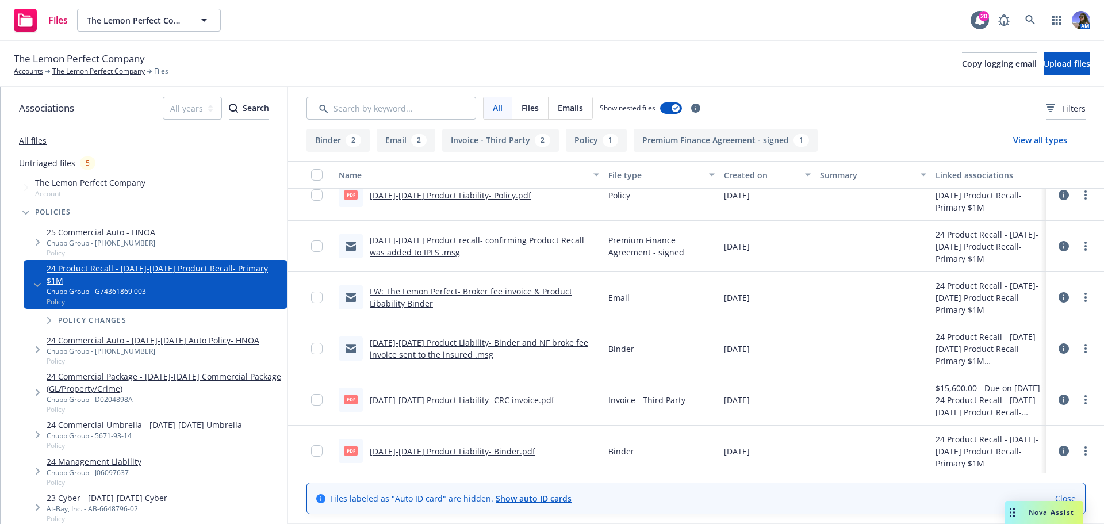
click at [455, 351] on link "2024-2025 Product Liability- Binder and NF broke fee invoice sent to the insure…" at bounding box center [479, 348] width 218 height 23
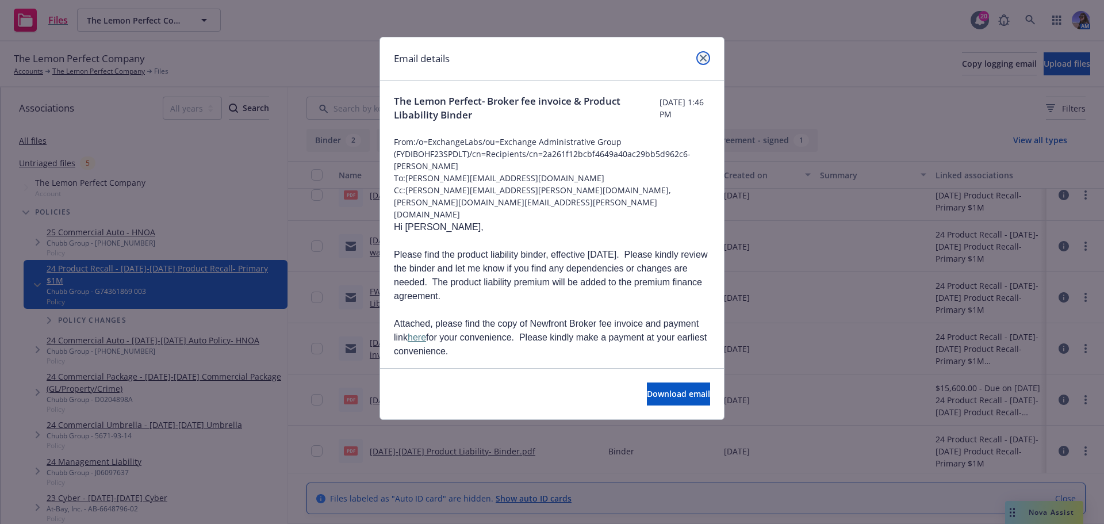
click at [708, 55] on link "close" at bounding box center [703, 58] width 14 height 14
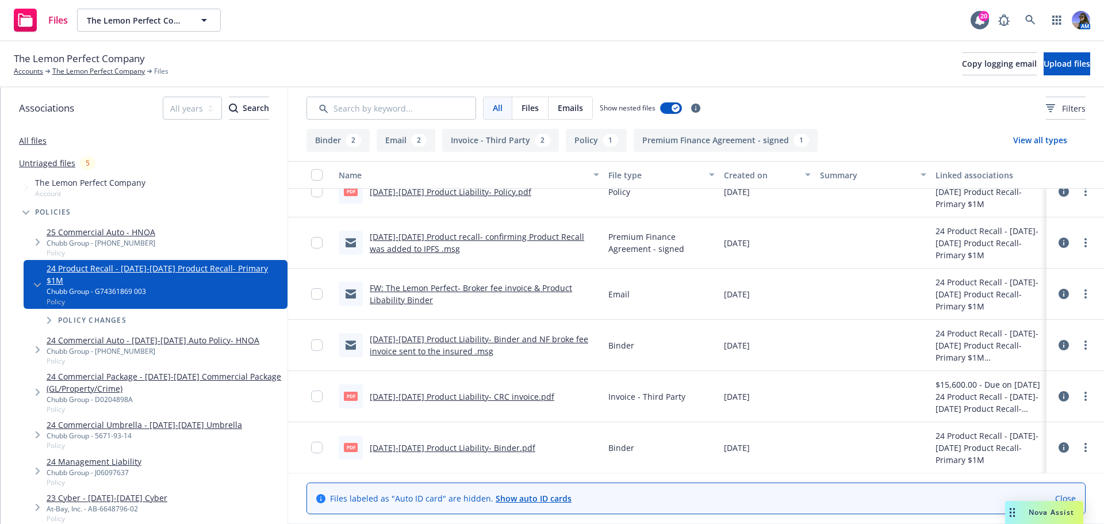
scroll to position [226, 0]
click at [459, 237] on link "2024-2025 Product recall- confirming Product Recall was added to IPFS .msg" at bounding box center [477, 242] width 214 height 23
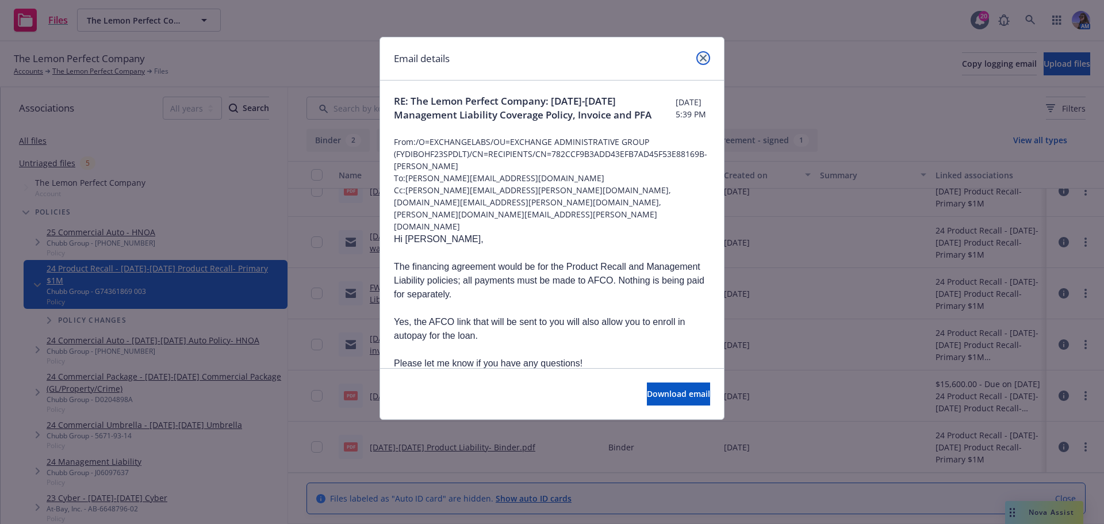
click at [702, 59] on icon "close" at bounding box center [703, 58] width 7 height 7
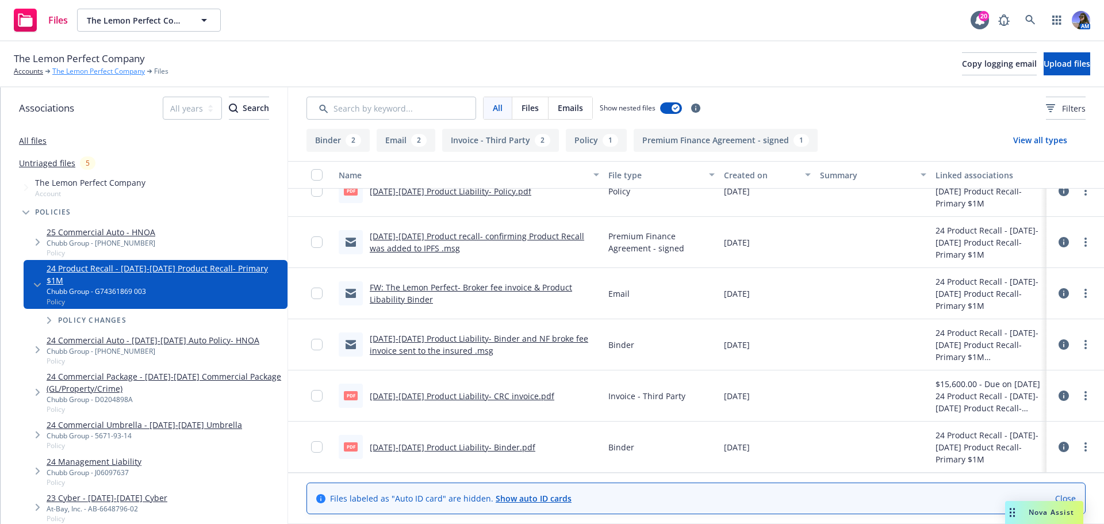
click at [102, 72] on link "The Lemon Perfect Company" at bounding box center [98, 71] width 93 height 10
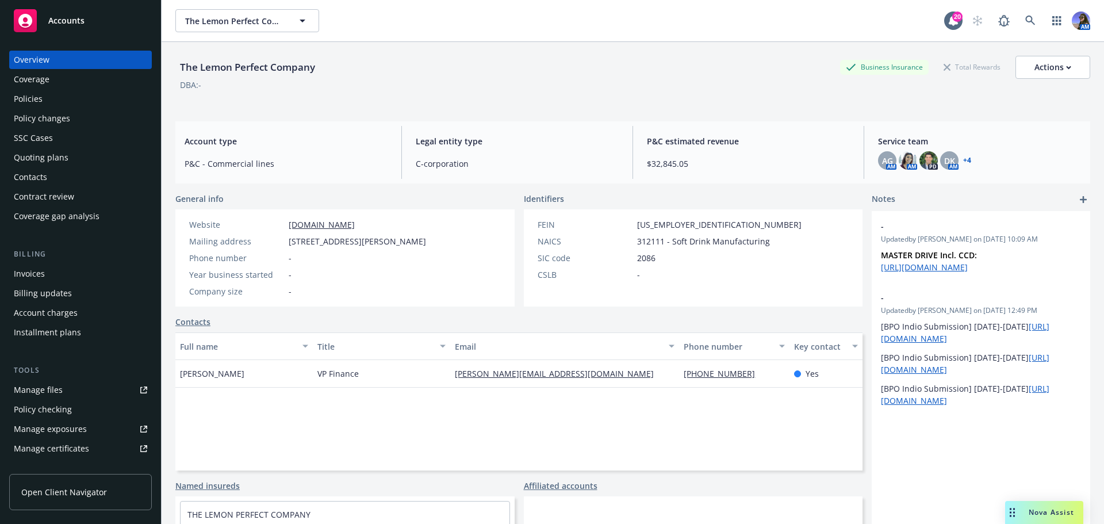
click at [40, 163] on div "Quoting plans" at bounding box center [41, 157] width 55 height 18
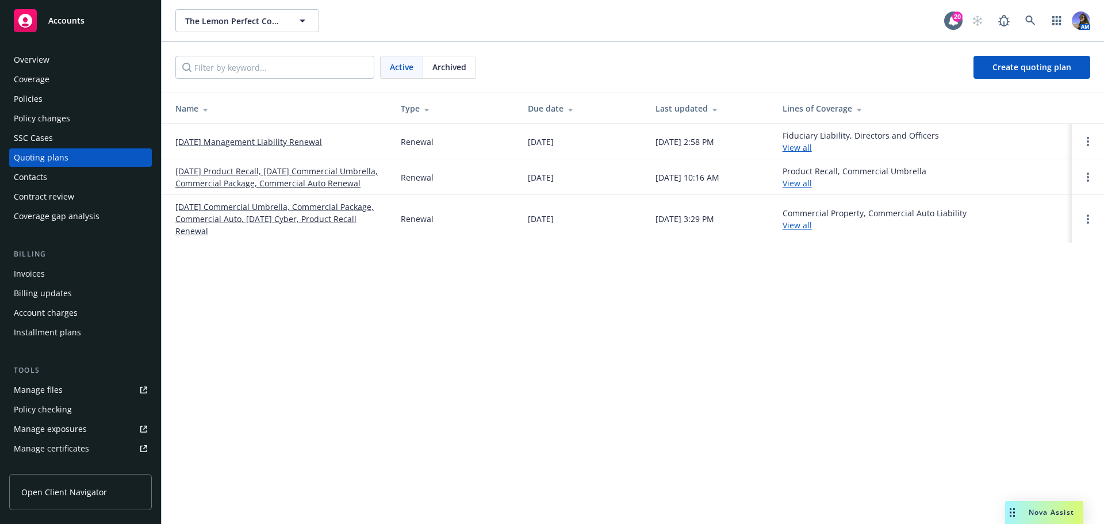
click at [277, 229] on link "[DATE] Commercial Umbrella, Commercial Package, Commercial Auto, [DATE] Cyber, …" at bounding box center [278, 219] width 207 height 36
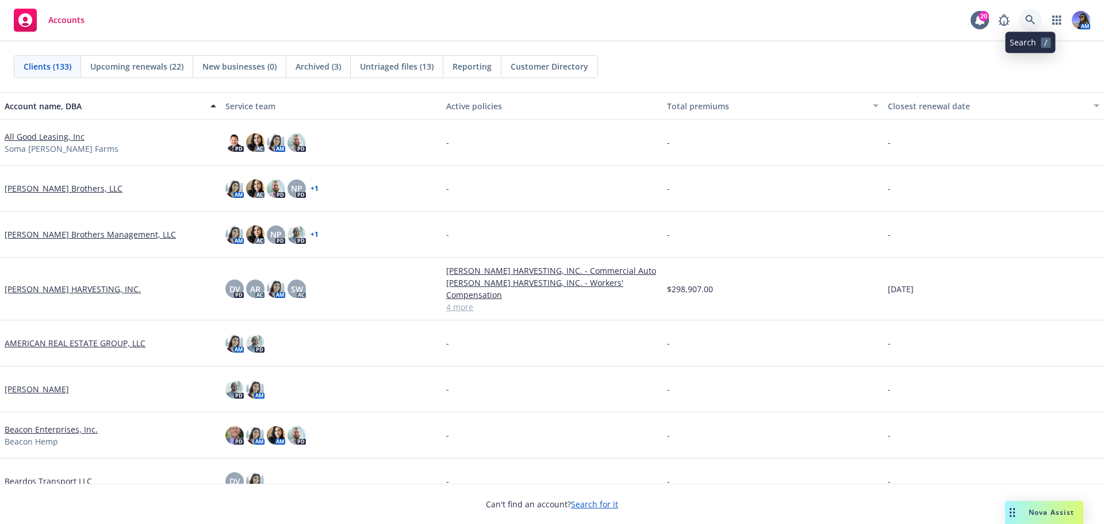
click at [1030, 25] on icon at bounding box center [1030, 20] width 10 height 10
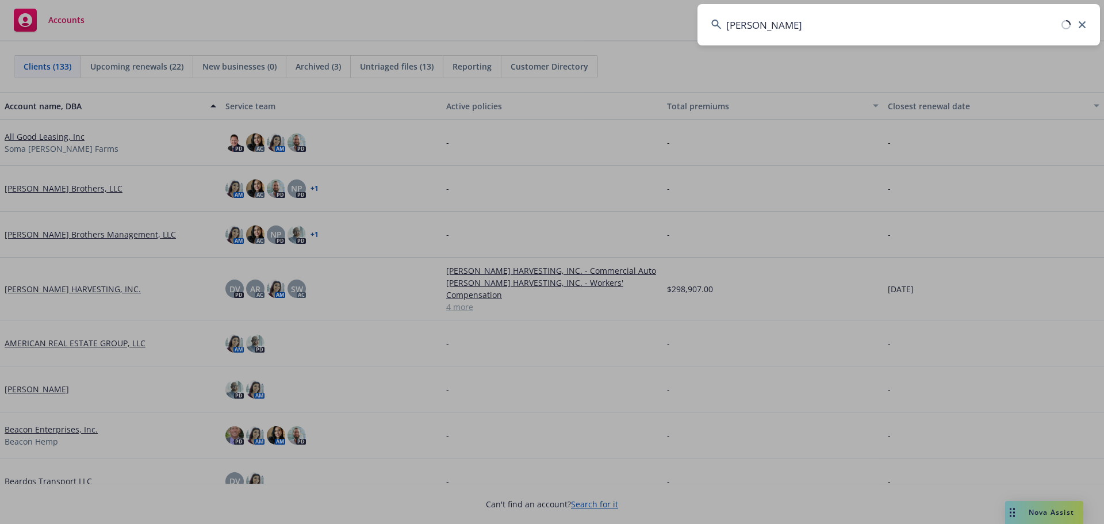
type input "nikif"
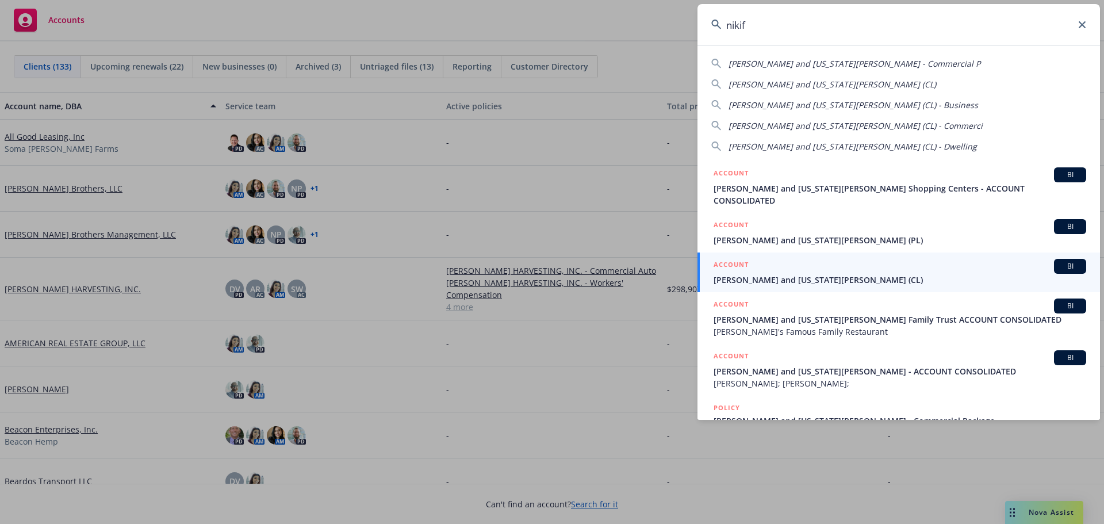
click at [782, 274] on span "[PERSON_NAME] and [US_STATE][PERSON_NAME] (CL)" at bounding box center [899, 280] width 373 height 12
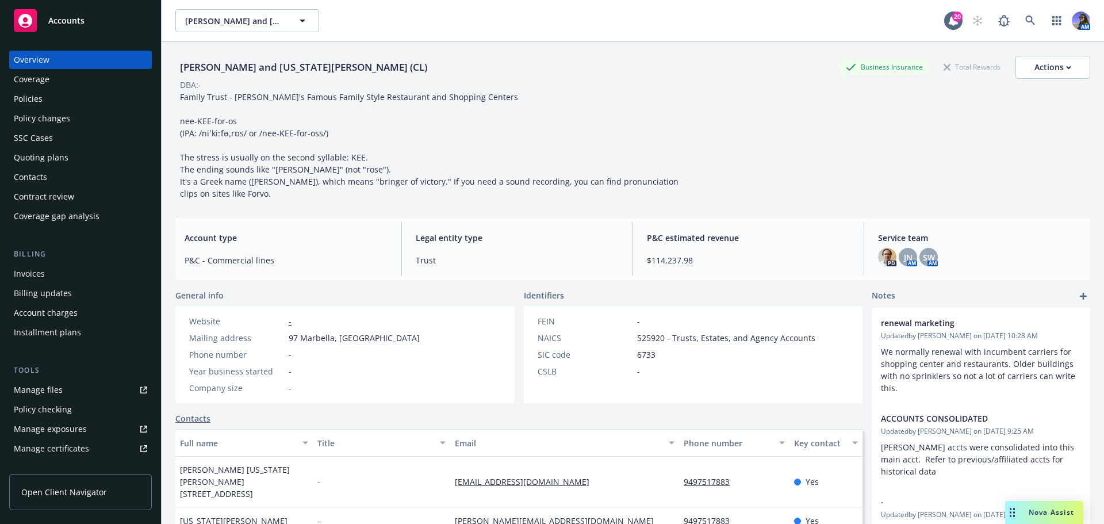
click at [29, 163] on div "Quoting plans" at bounding box center [41, 157] width 55 height 18
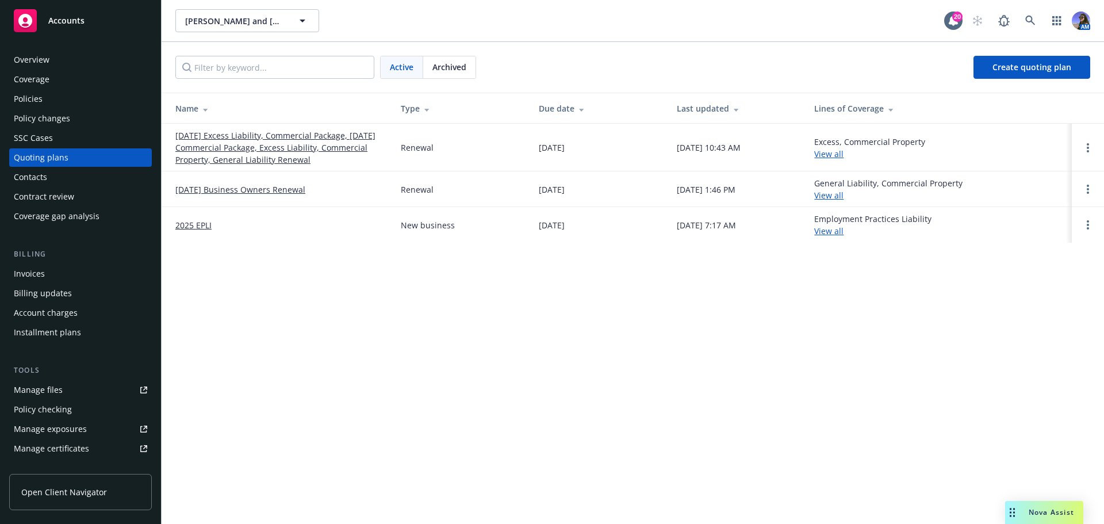
click at [245, 151] on link "[DATE] Excess Liability, Commercial Package, [DATE] Commercial Package, Excess …" at bounding box center [278, 147] width 207 height 36
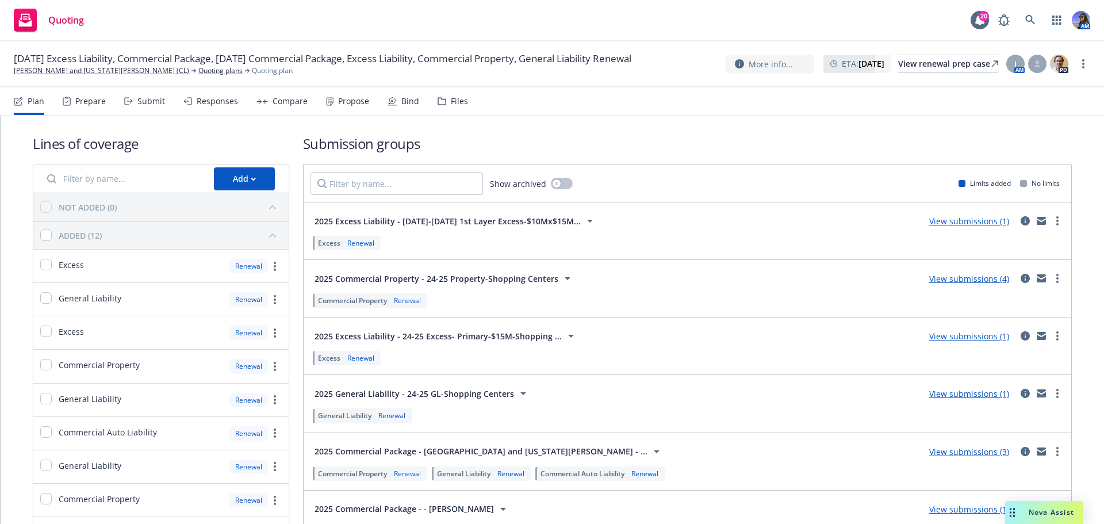
click at [327, 106] on div "Propose" at bounding box center [347, 101] width 43 height 28
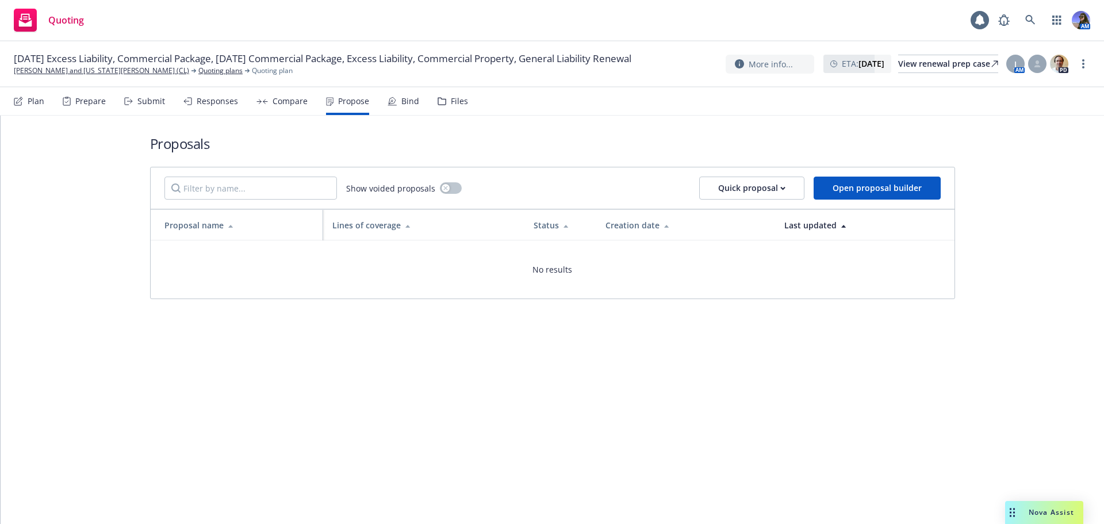
click at [451, 103] on div "Files" at bounding box center [459, 101] width 17 height 9
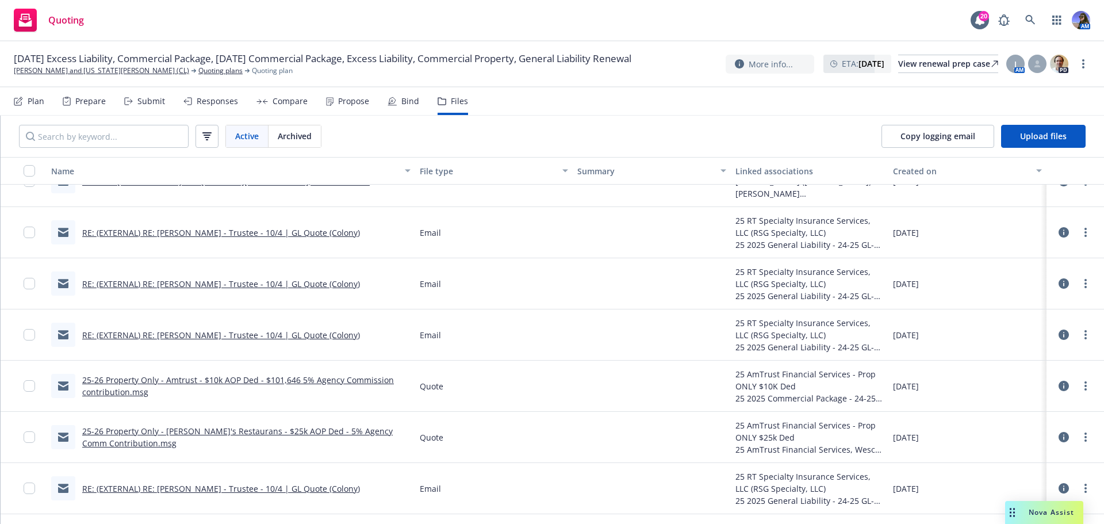
scroll to position [345, 0]
